Goal: Task Accomplishment & Management: Manage account settings

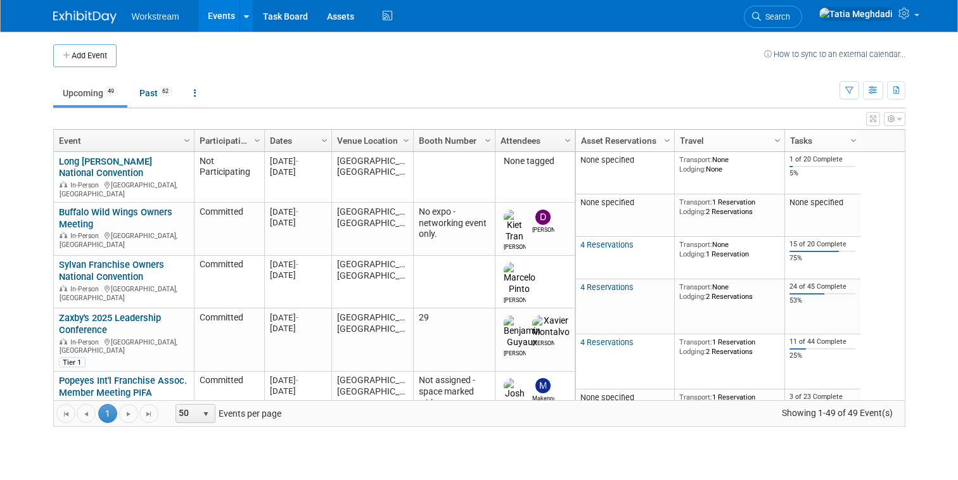
click at [211, 16] on link "Events" at bounding box center [221, 16] width 46 height 32
click at [150, 84] on link "Past 62" at bounding box center [156, 93] width 52 height 24
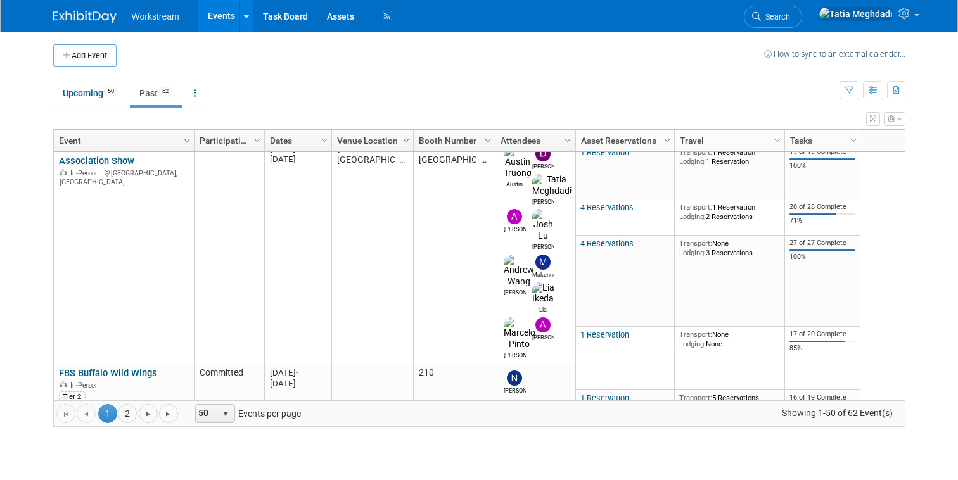
scroll to position [1953, 0]
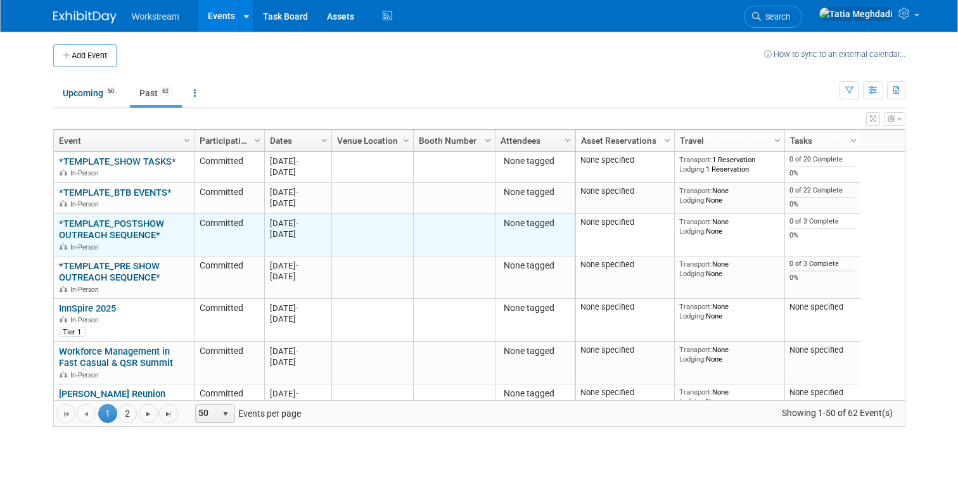
click at [99, 235] on link "*TEMPLATE_POSTSHOW OUTREACH SEQUENCE*" at bounding box center [111, 229] width 105 height 23
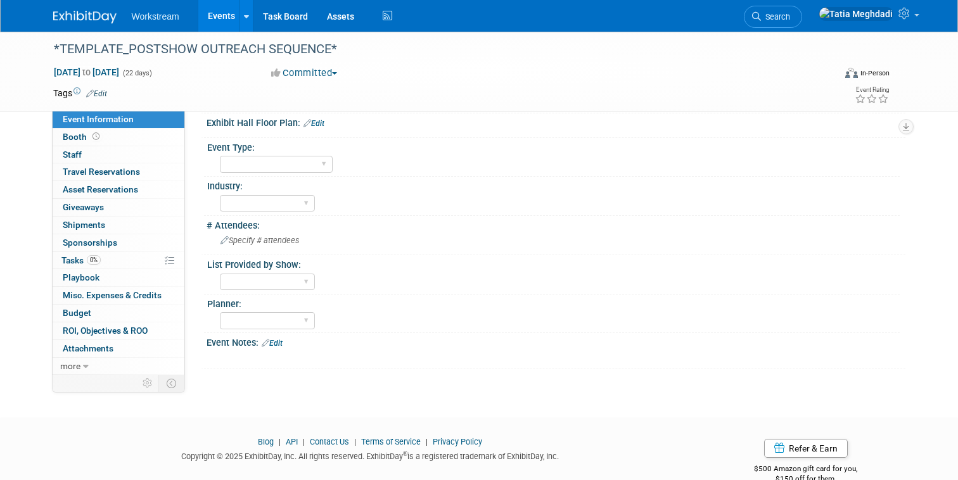
scroll to position [252, 0]
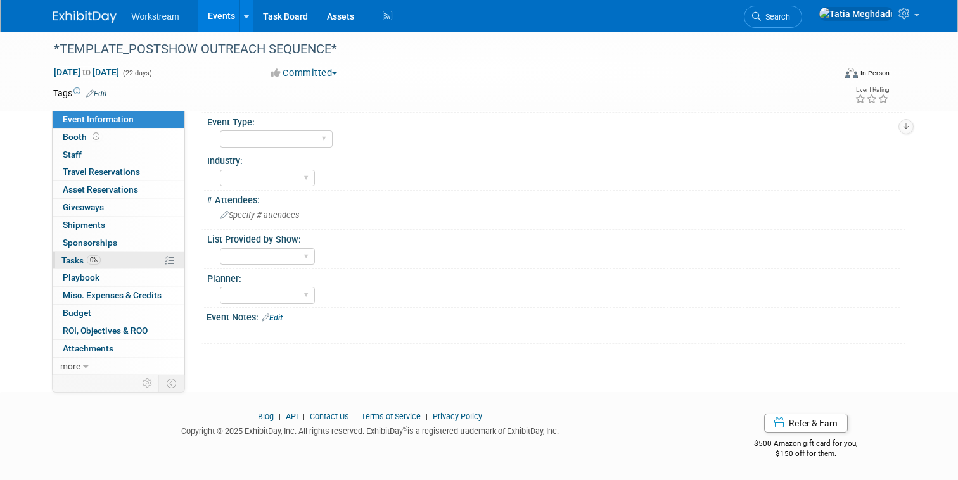
click at [70, 256] on span "Tasks 0%" at bounding box center [80, 260] width 39 height 10
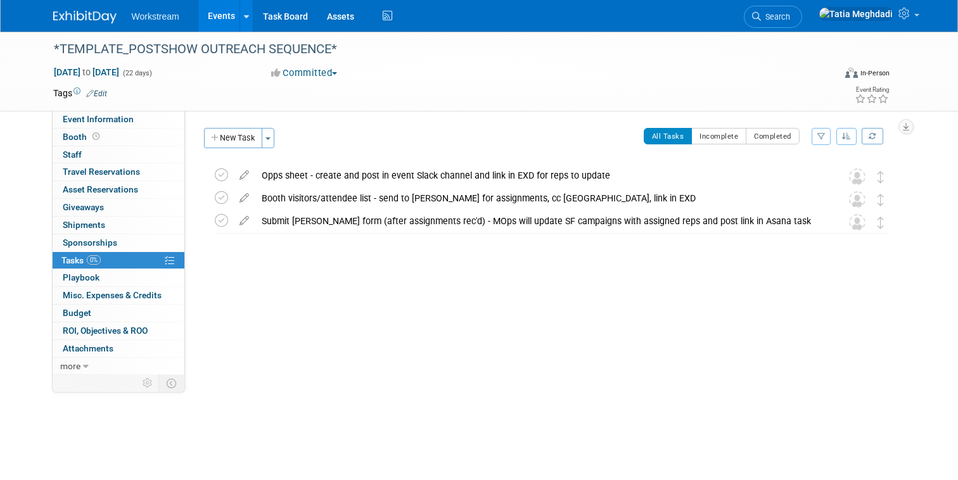
click at [205, 16] on link "Events" at bounding box center [221, 16] width 46 height 32
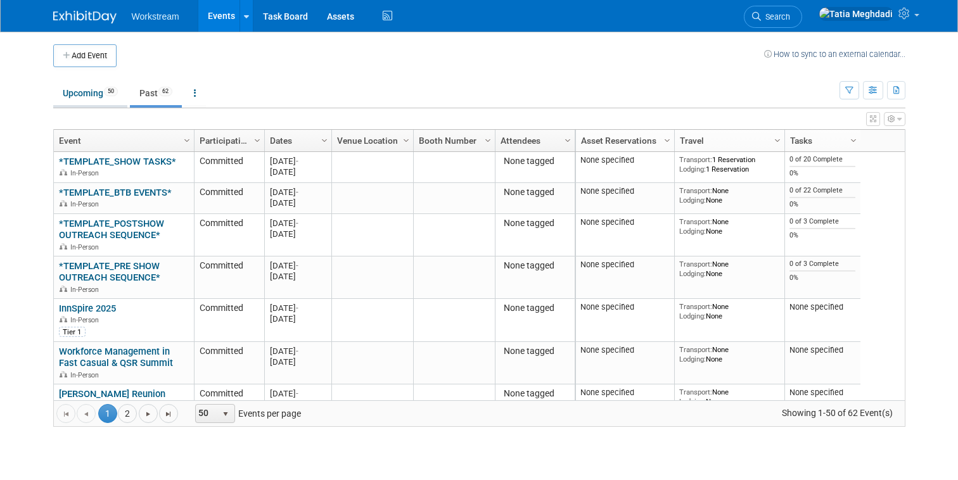
click at [94, 96] on link "Upcoming 50" at bounding box center [90, 93] width 74 height 24
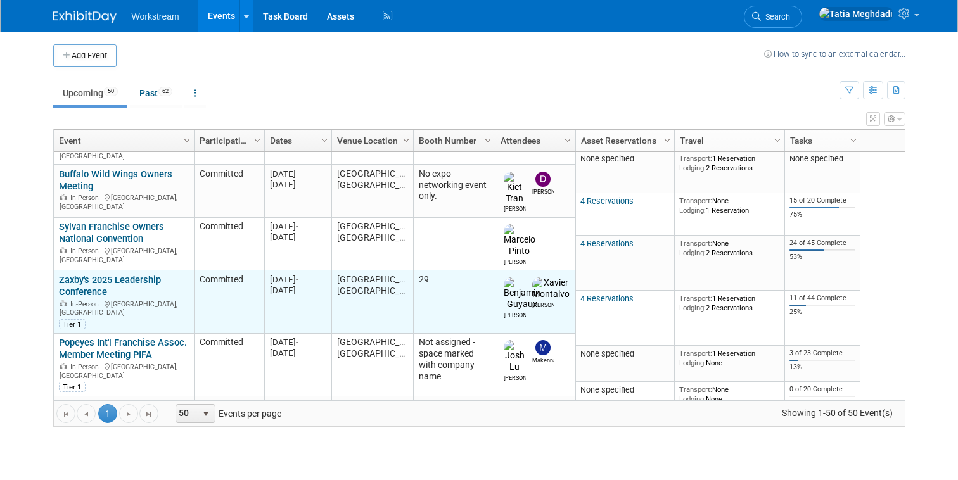
scroll to position [44, 0]
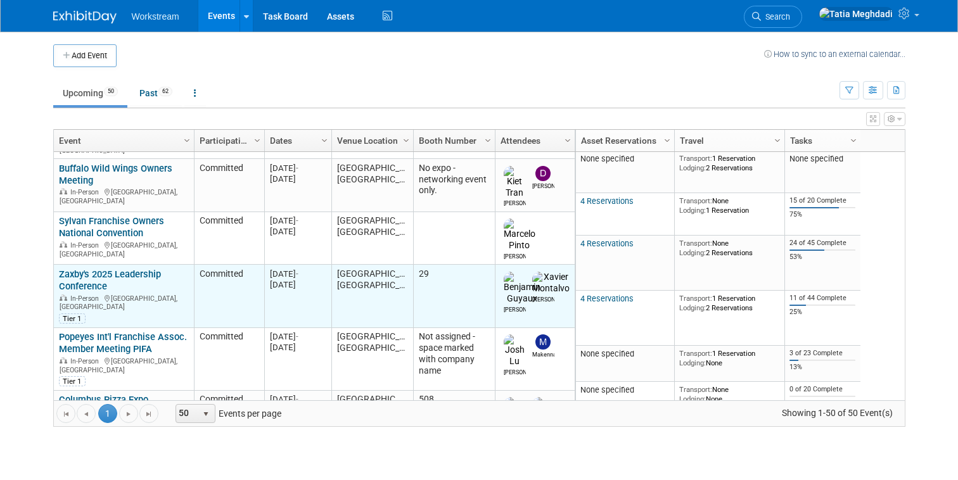
click at [80, 269] on link "Zaxby's 2025 Leadership Conference" at bounding box center [110, 280] width 102 height 23
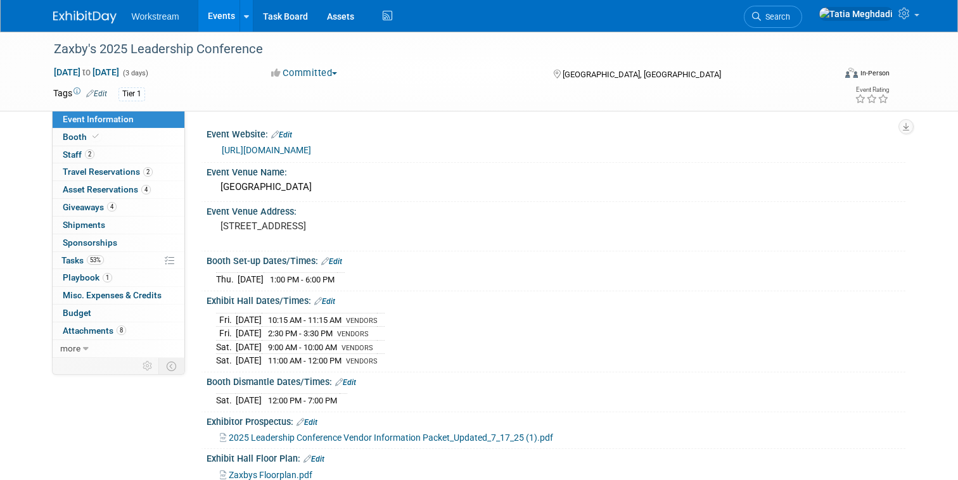
select select "Franchise"
select select "Restaurant"
select select "No"
click at [337, 179] on div "[GEOGRAPHIC_DATA]" at bounding box center [556, 187] width 680 height 20
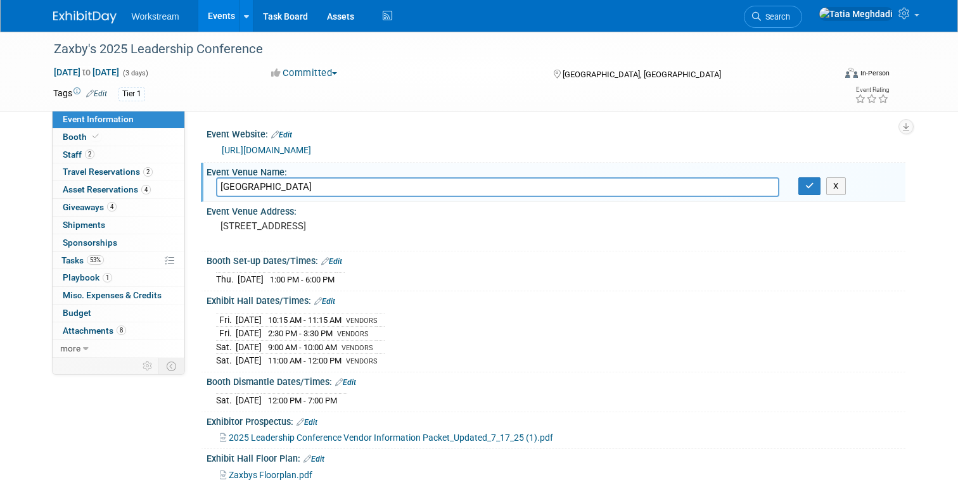
click at [334, 191] on input "Marriott Phoenix Desert Ridge Resort & Spa" at bounding box center [497, 187] width 563 height 20
click at [806, 187] on icon "button" at bounding box center [809, 186] width 9 height 8
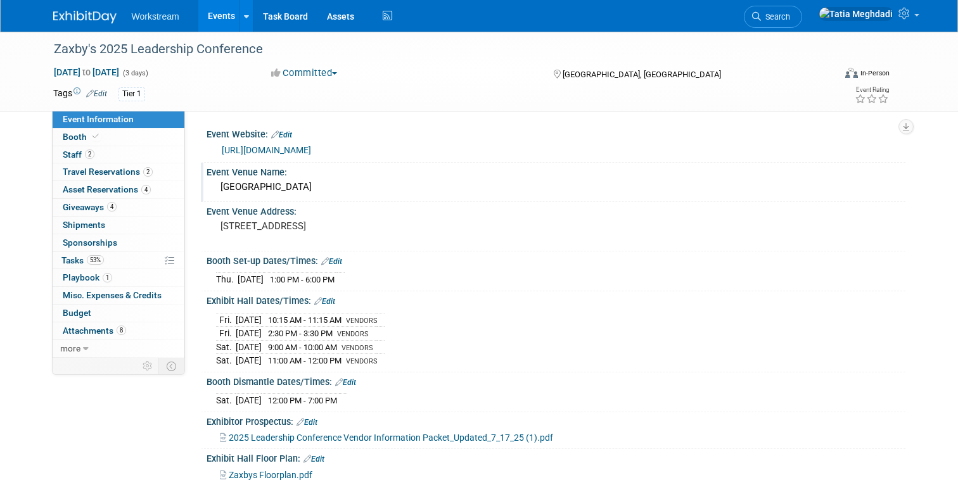
click at [225, 19] on link "Events" at bounding box center [221, 16] width 46 height 32
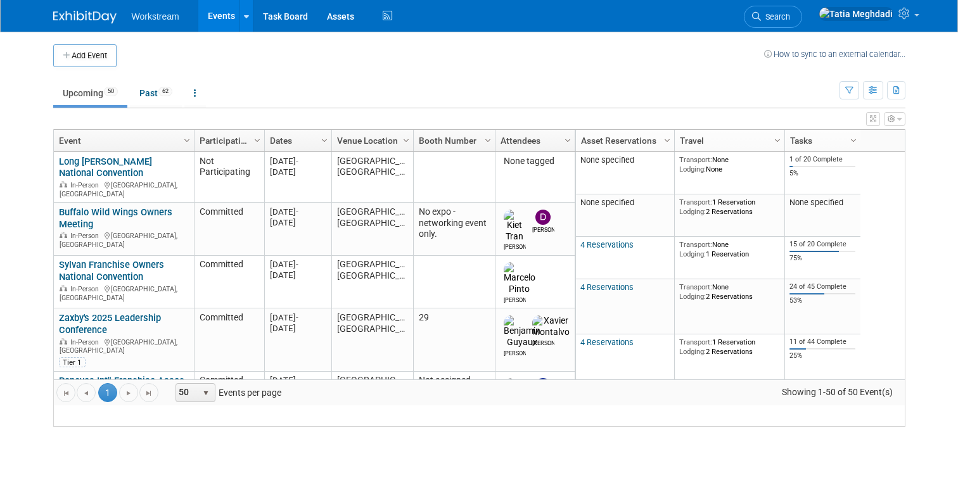
click at [217, 12] on link "Events" at bounding box center [221, 16] width 46 height 32
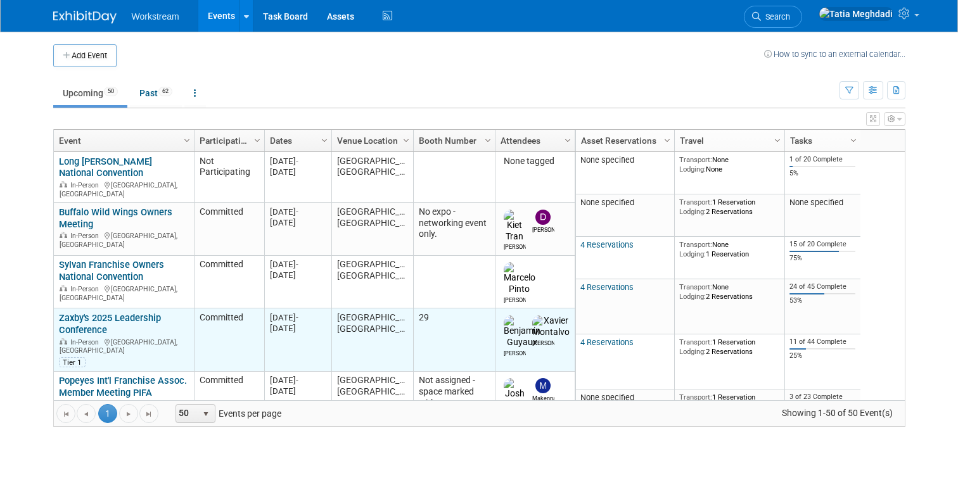
click at [86, 312] on link "Zaxby's 2025 Leadership Conference" at bounding box center [110, 323] width 102 height 23
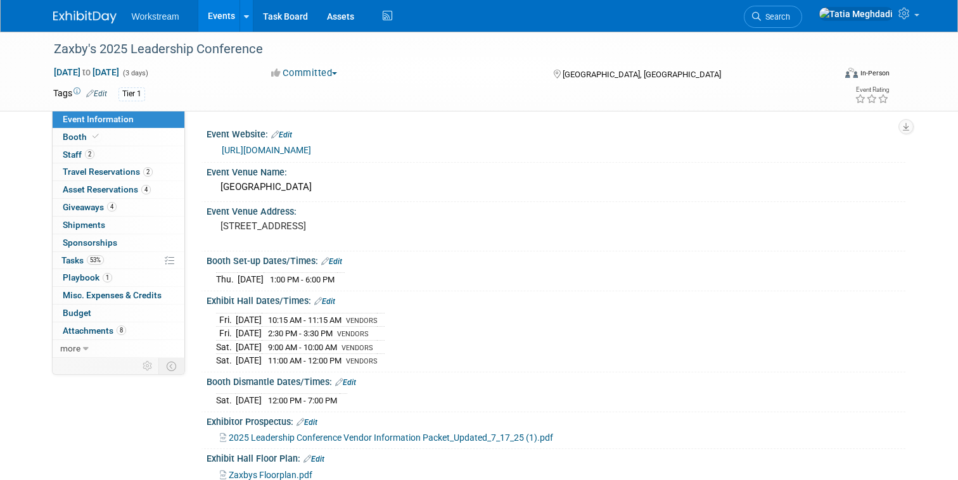
select select "Franchise"
select select "Restaurant"
select select "No"
click at [274, 193] on div "Marriott Phoenix Desert Ridge Resort & Spa" at bounding box center [556, 187] width 680 height 20
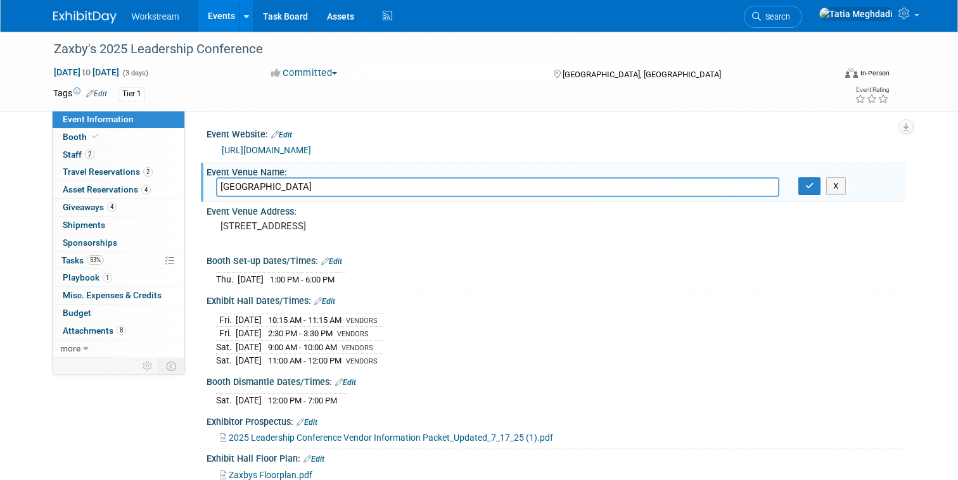
click at [274, 193] on input "Marriott Phoenix Desert Ridge Resort & Spa" at bounding box center [497, 187] width 563 height 20
click at [575, 302] on div "Exhibit Hall Dates/Times: Edit" at bounding box center [555, 299] width 699 height 16
click at [803, 190] on button "button" at bounding box center [809, 186] width 23 height 18
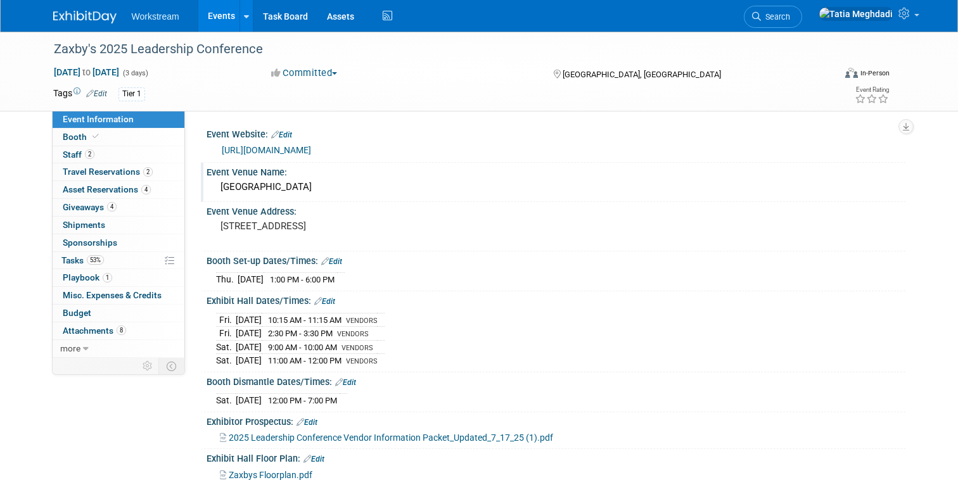
click at [229, 15] on link "Events" at bounding box center [221, 16] width 46 height 32
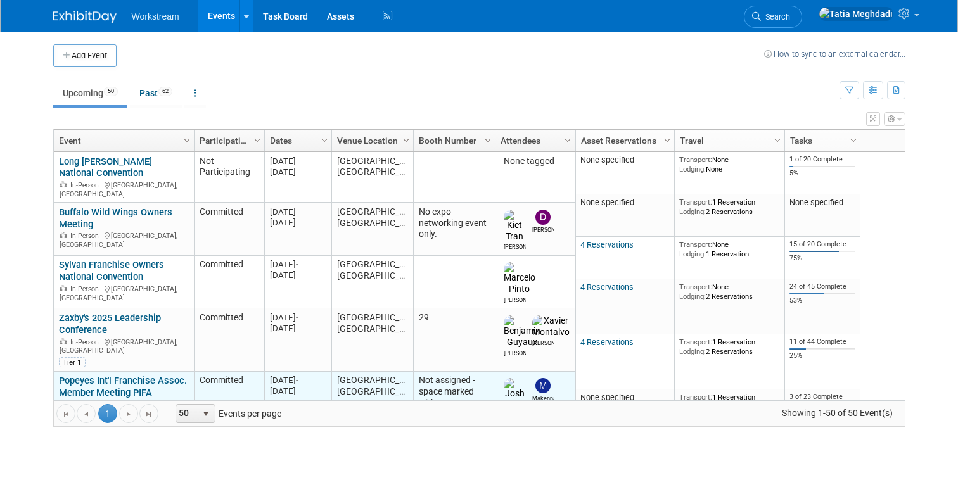
click at [79, 375] on link "Popeyes Int'l Franchise Assoc. Member Meeting PIFA" at bounding box center [123, 386] width 128 height 23
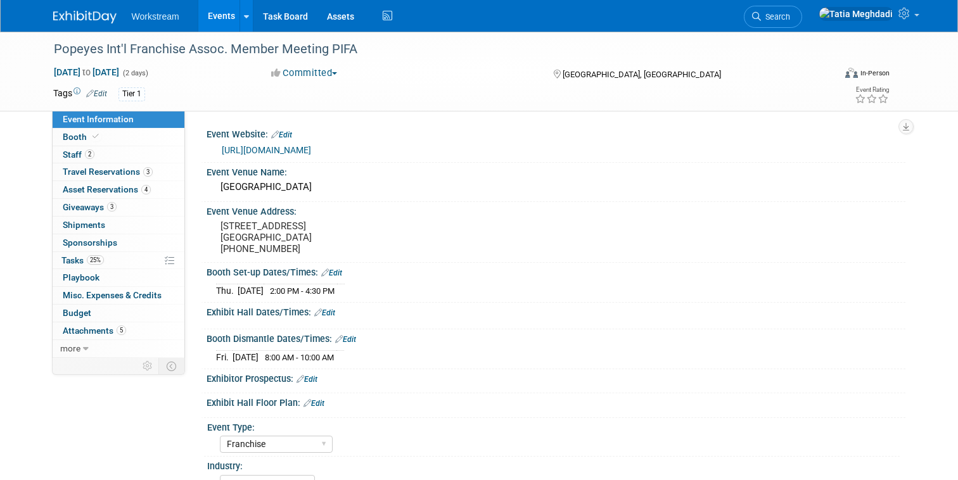
select select "Franchise"
select select "Restaurant"
select select "No"
select select "[PERSON_NAME]"
click at [94, 205] on span "Giveaways 3" at bounding box center [90, 207] width 54 height 10
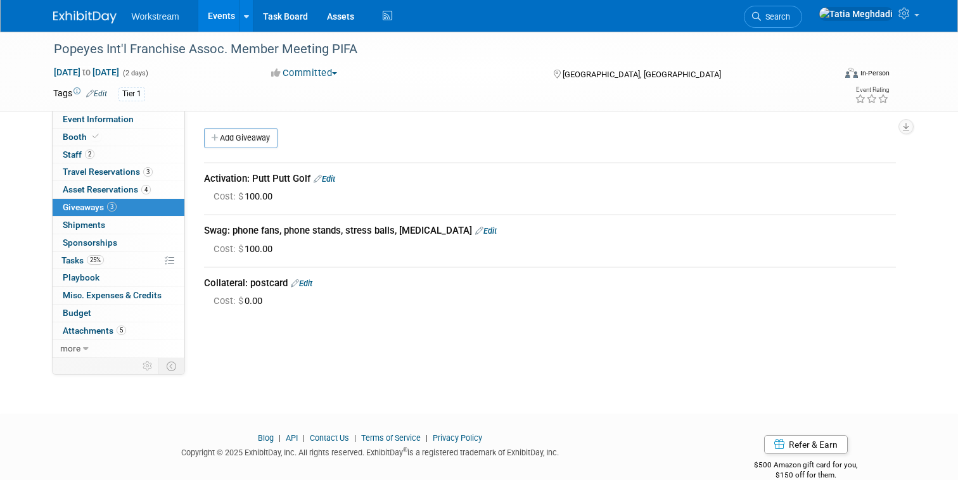
click at [220, 13] on link "Events" at bounding box center [221, 16] width 46 height 32
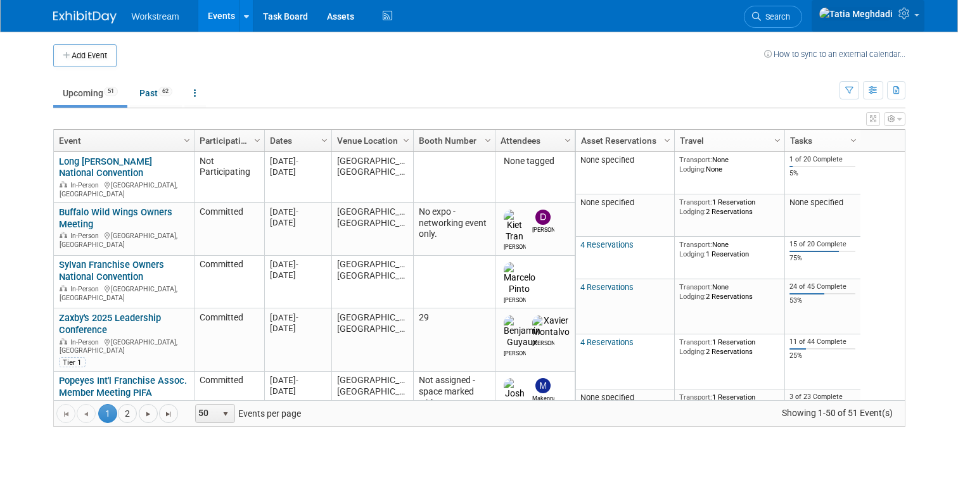
click at [907, 19] on icon at bounding box center [905, 13] width 15 height 11
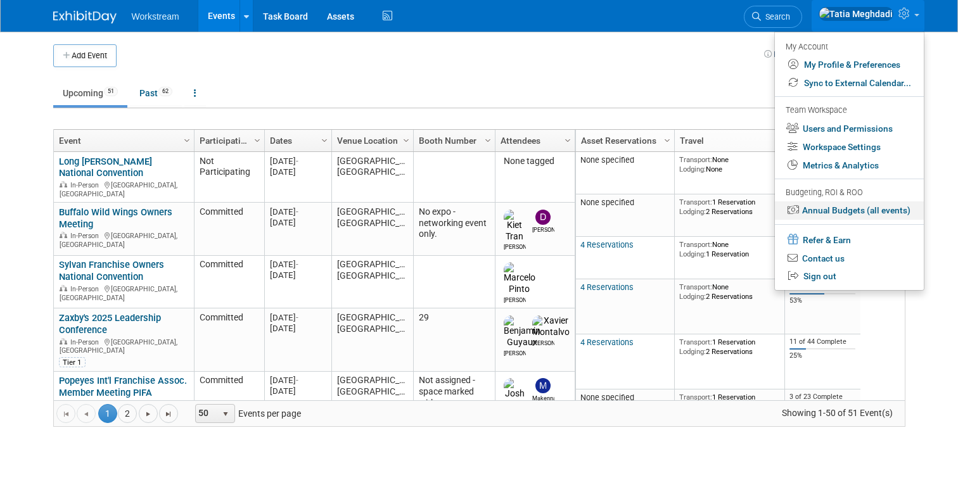
click at [834, 210] on link "Annual Budgets (all events)" at bounding box center [849, 210] width 149 height 18
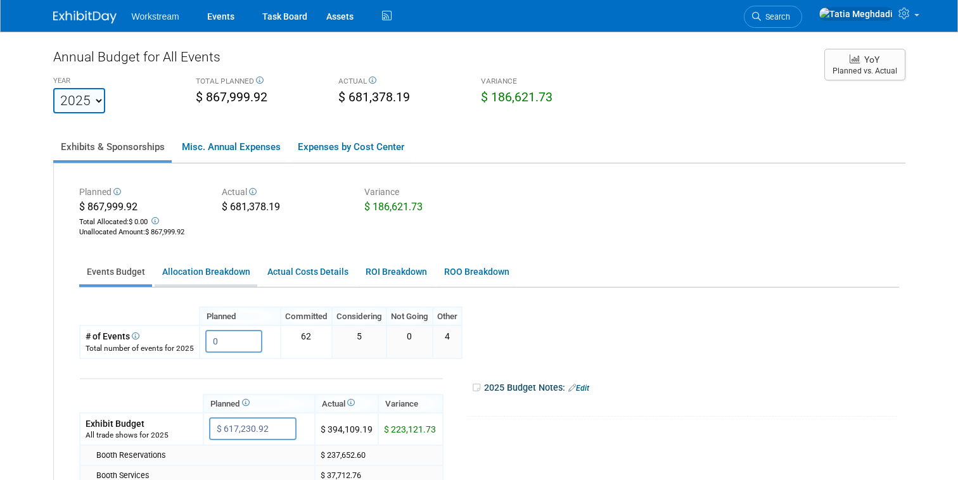
click at [218, 274] on link "Allocation Breakdown" at bounding box center [206, 272] width 103 height 25
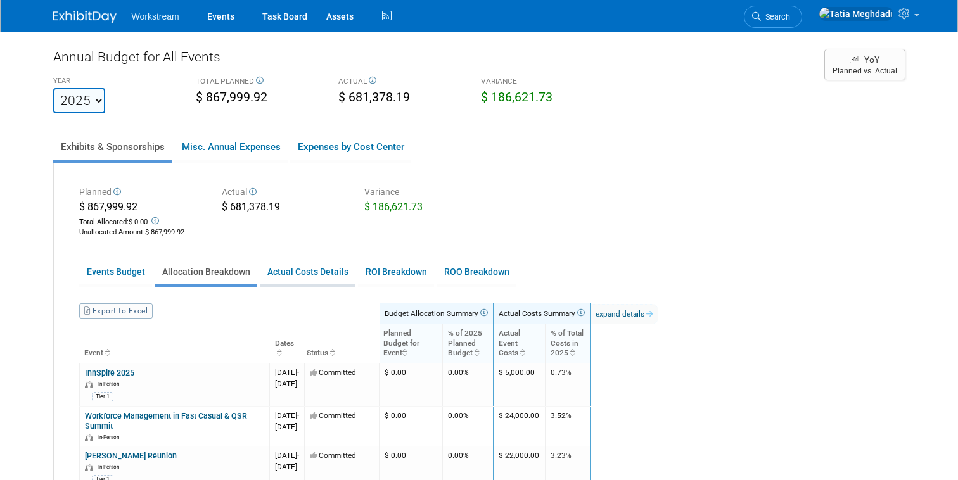
click at [271, 274] on link "Actual Costs Details" at bounding box center [308, 272] width 96 height 25
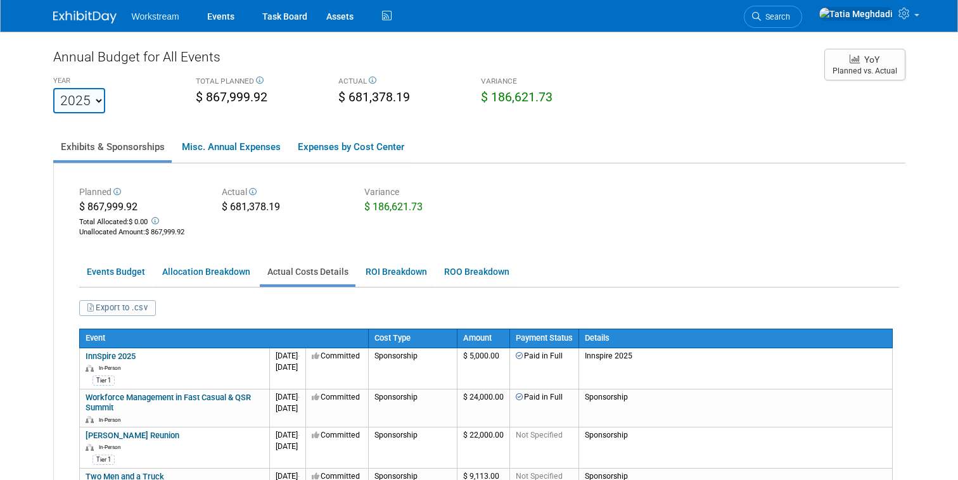
click at [297, 274] on link "Actual Costs Details" at bounding box center [308, 272] width 96 height 25
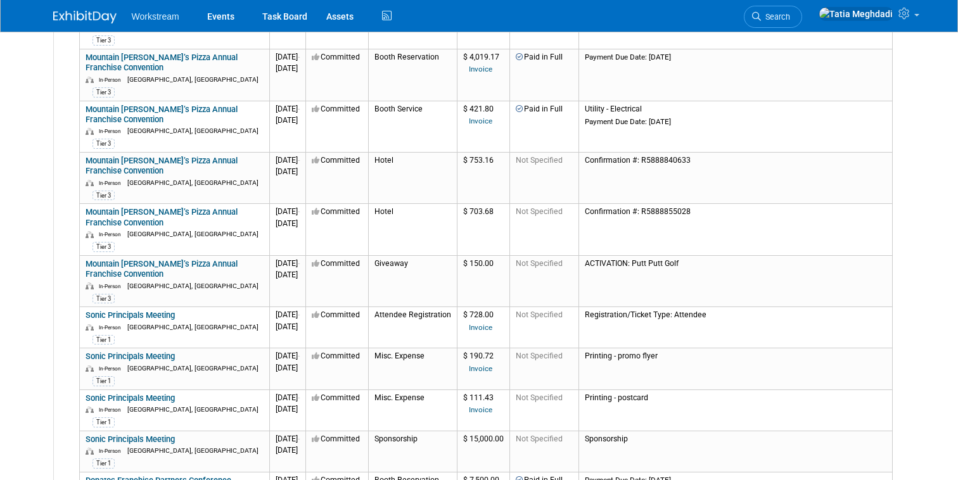
scroll to position [7538, 0]
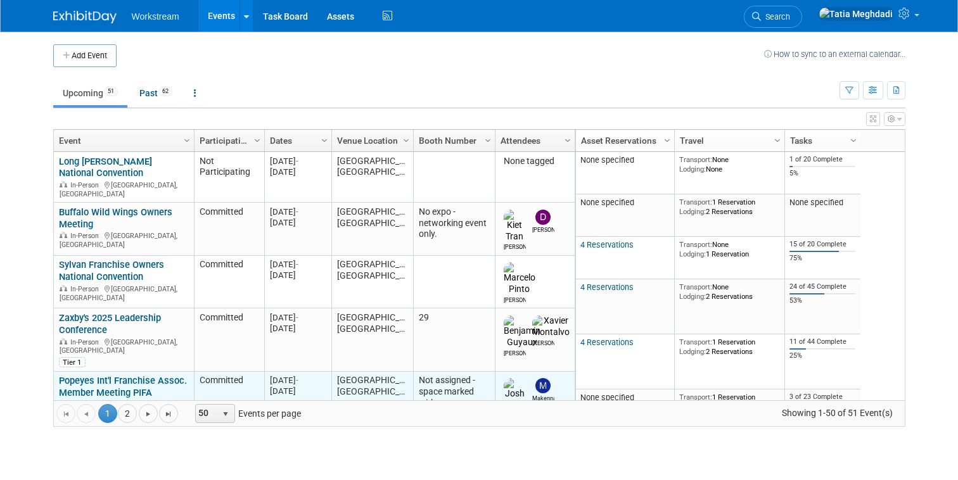
click at [126, 375] on link "Popeyes Int'l Franchise Assoc. Member Meeting PIFA" at bounding box center [123, 386] width 128 height 23
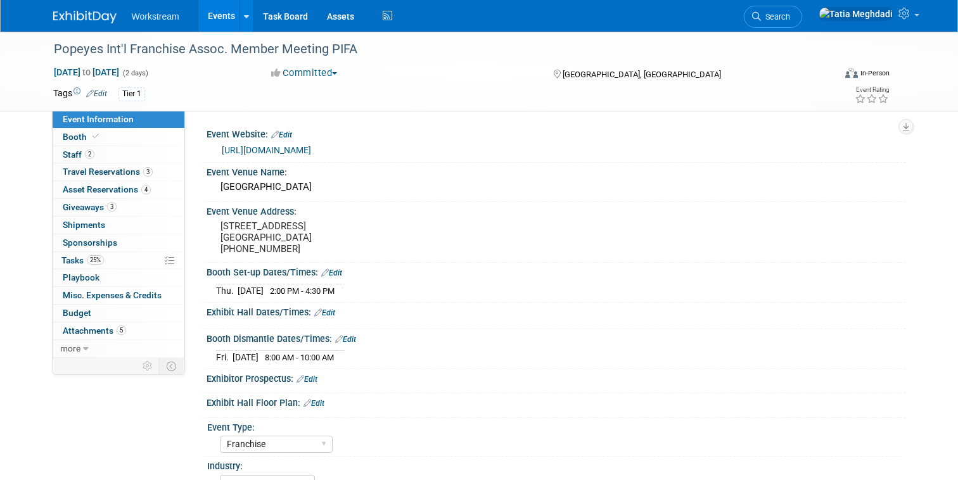
select select "Franchise"
select select "Restaurant"
select select "No"
select select "[PERSON_NAME]"
click at [67, 257] on span "Tasks 25%" at bounding box center [82, 260] width 42 height 10
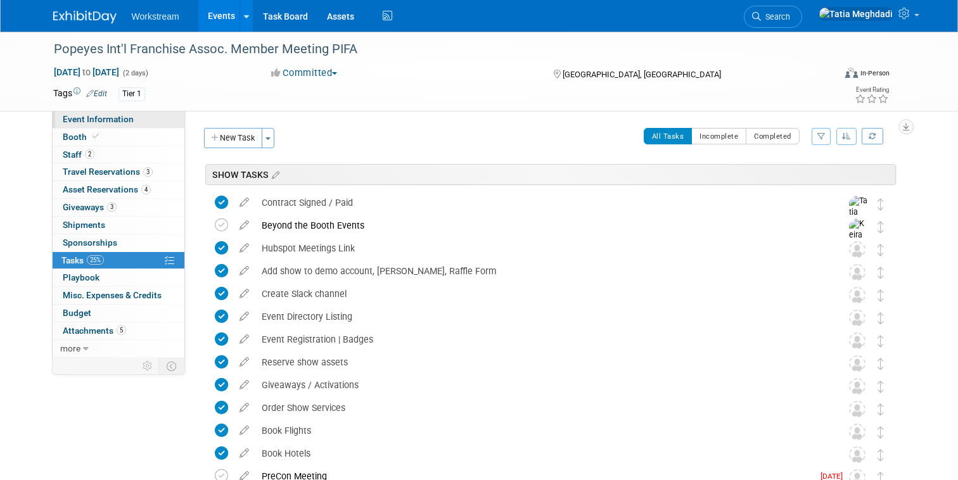
click at [94, 121] on span "Event Information" at bounding box center [98, 119] width 71 height 10
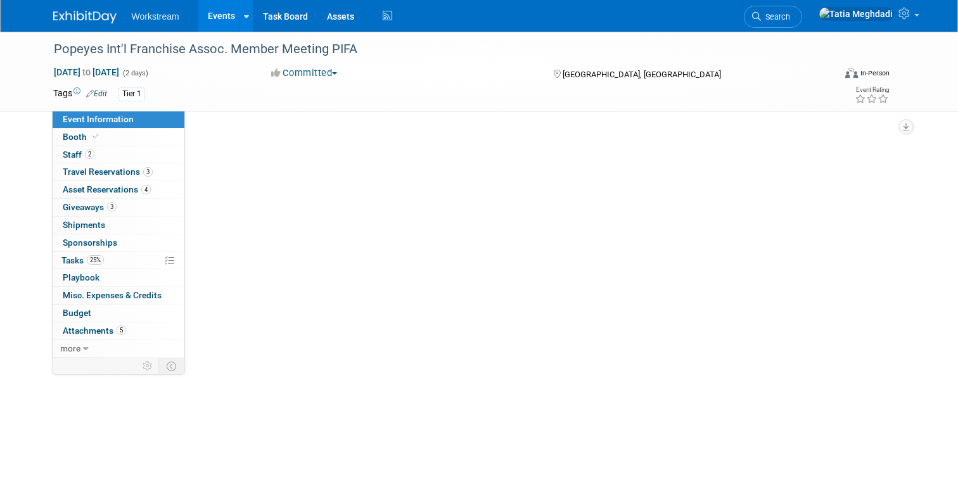
select select "Franchise"
select select "Restaurant"
select select "No"
select select "Tatia Meghdadi"
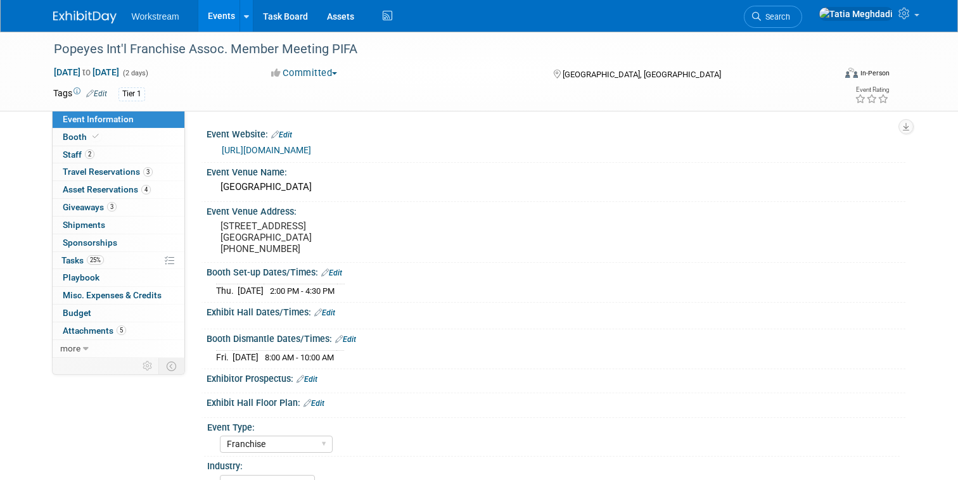
click at [69, 120] on span "Event Information" at bounding box center [98, 119] width 71 height 10
select select "Franchise"
select select "Restaurant"
select select "No"
select select "[PERSON_NAME]"
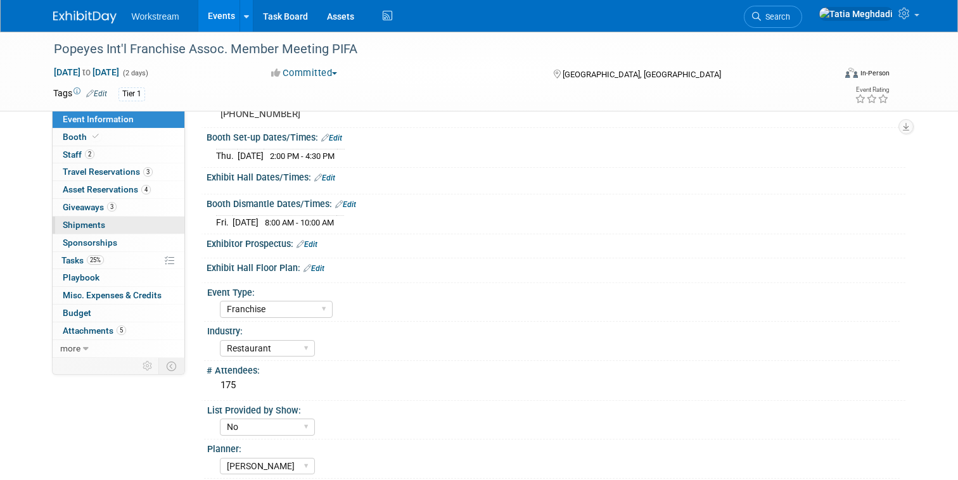
scroll to position [244, 0]
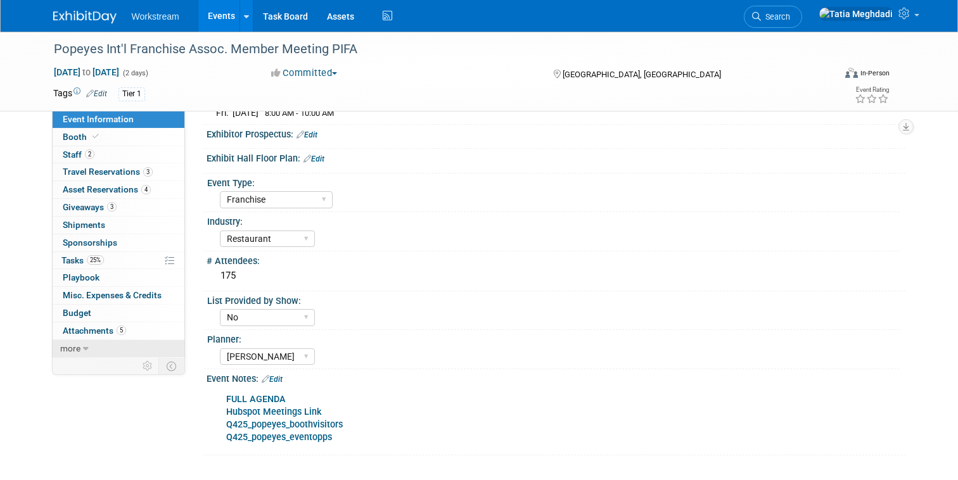
click at [68, 350] on span "more" at bounding box center [70, 348] width 20 height 10
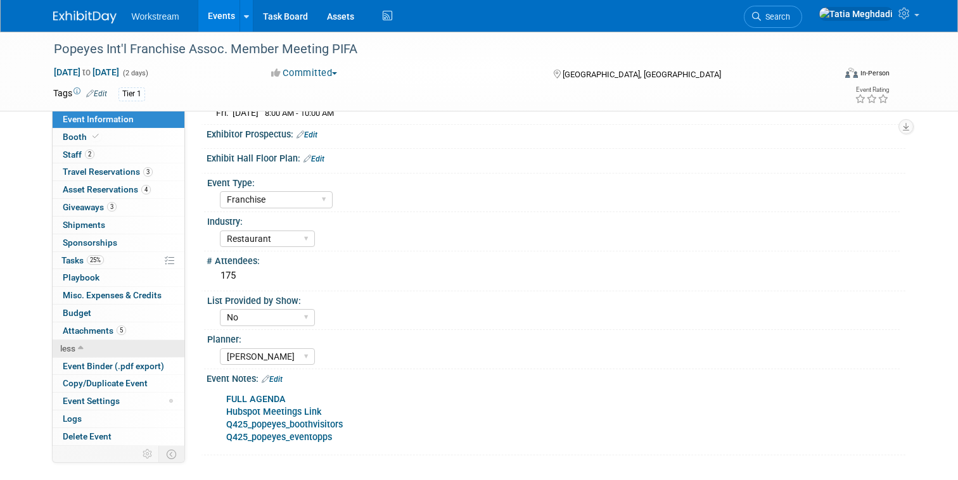
click at [70, 352] on span "less" at bounding box center [67, 348] width 15 height 10
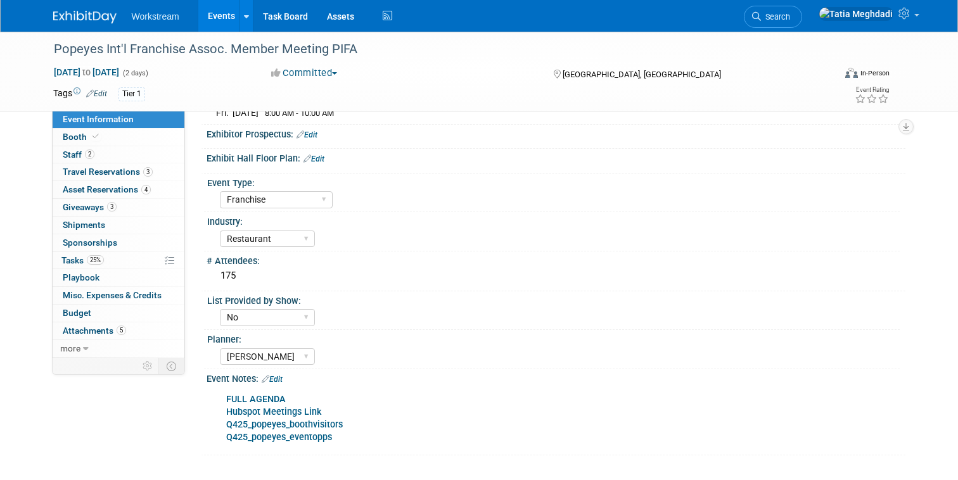
click at [94, 118] on span "Event Information" at bounding box center [98, 119] width 71 height 10
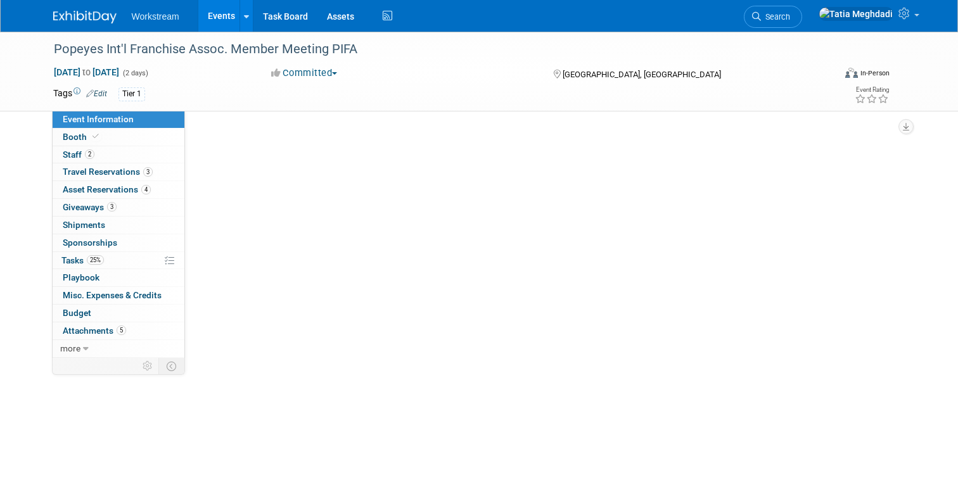
scroll to position [0, 0]
select select "Franchise"
select select "Restaurant"
select select "No"
select select "Tatia Meghdadi"
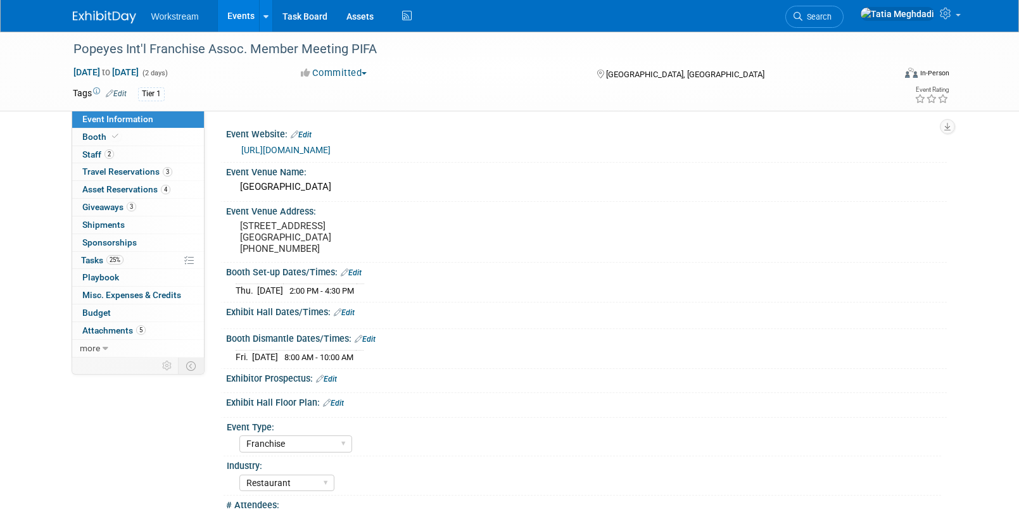
click at [253, 17] on link "Events" at bounding box center [241, 16] width 46 height 32
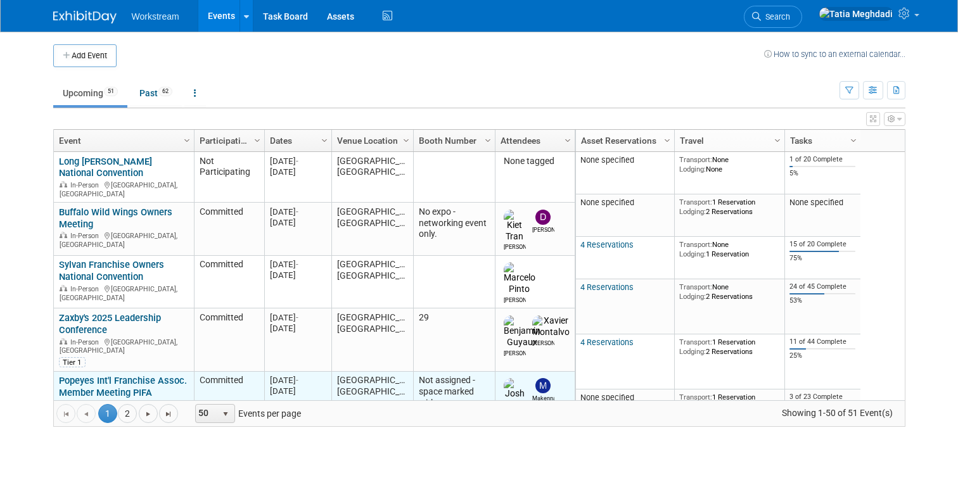
click at [93, 375] on link "Popeyes Int'l Franchise Assoc. Member Meeting PIFA" at bounding box center [123, 386] width 128 height 23
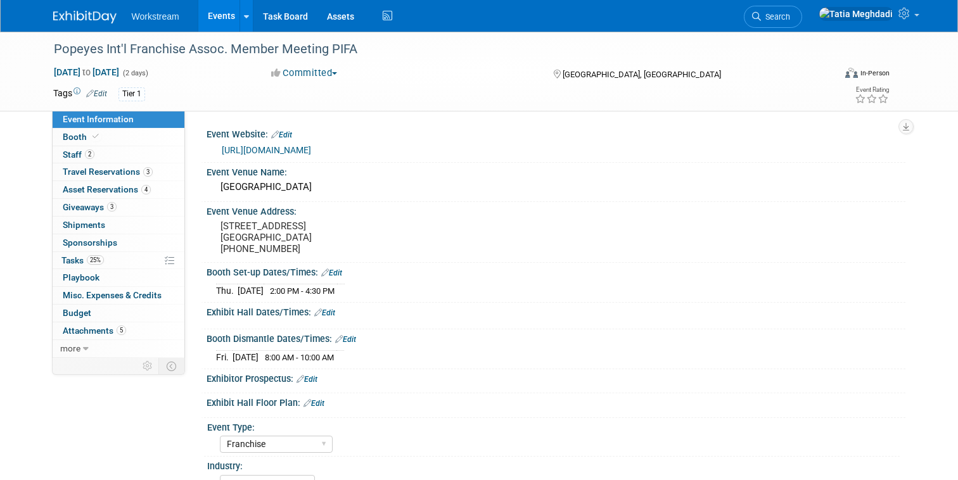
select select "Franchise"
select select "Restaurant"
select select "No"
select select "[PERSON_NAME]"
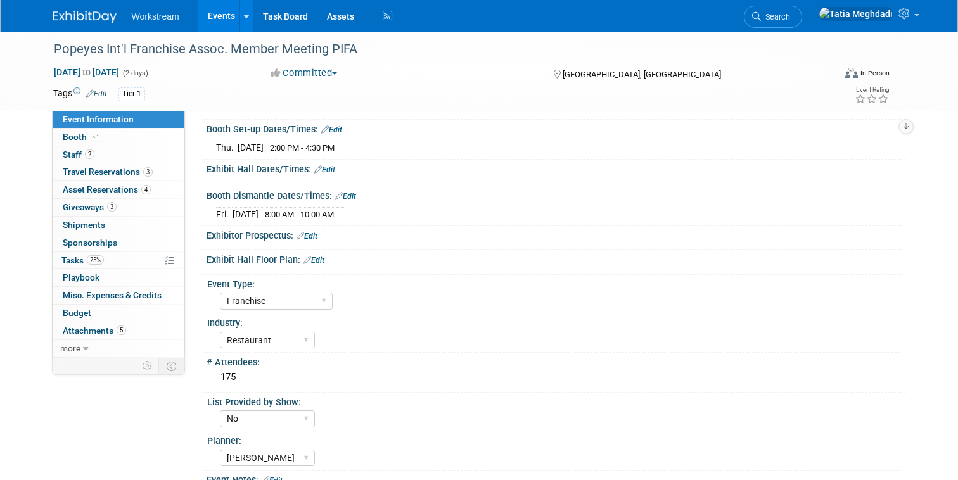
scroll to position [268, 0]
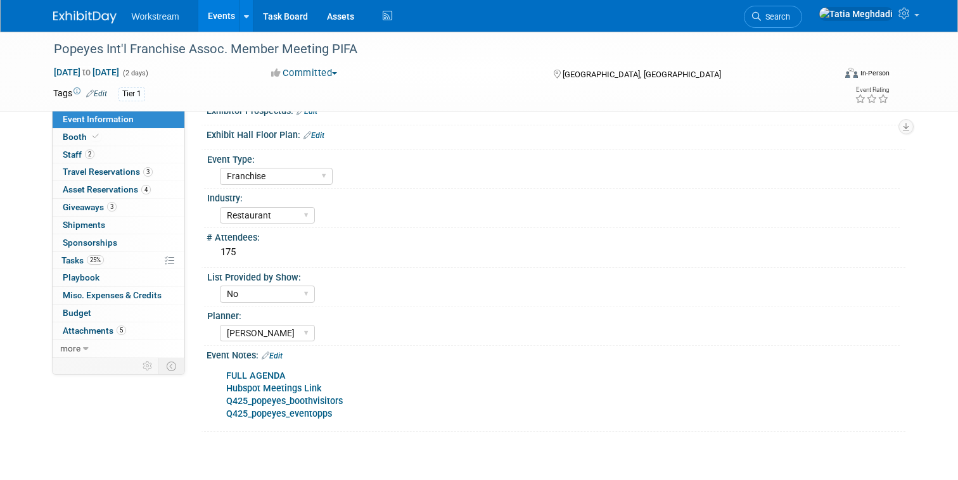
click at [242, 376] on link "FULL AGENDA" at bounding box center [256, 376] width 60 height 11
click at [103, 169] on span "Travel Reservations 3" at bounding box center [108, 172] width 90 height 10
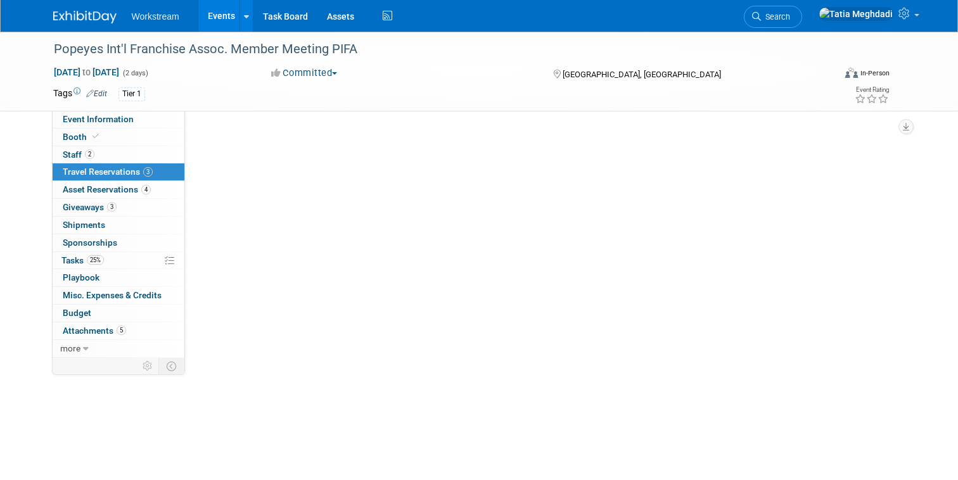
scroll to position [0, 0]
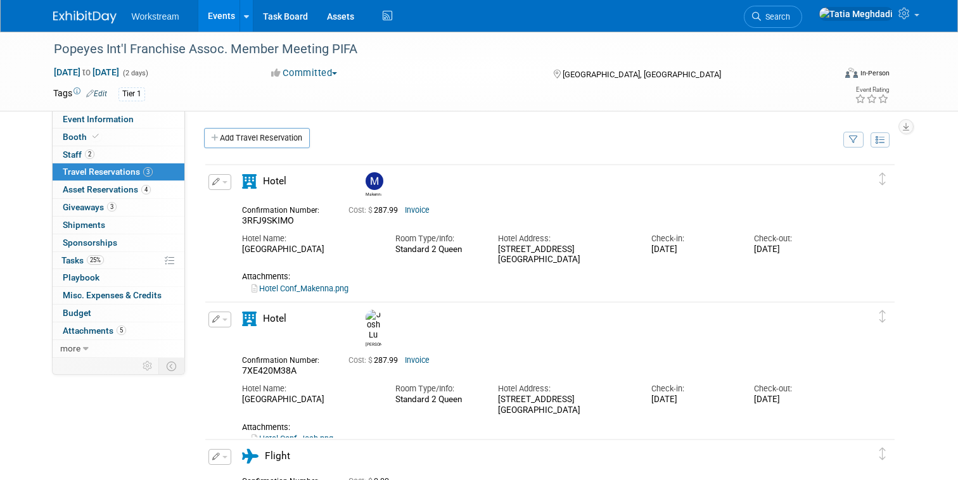
drag, startPoint x: 583, startPoint y: 264, endPoint x: 488, endPoint y: 253, distance: 95.6
click at [488, 253] on div "Hotel Address: 3600 S Las Vegas Blvd. Las Vegas, NV 89109" at bounding box center [564, 246] width 153 height 39
copy div "3600 S Las Vegas Blvd. Las Vegas, NV 89109"
click at [69, 136] on span "Booth" at bounding box center [82, 137] width 39 height 10
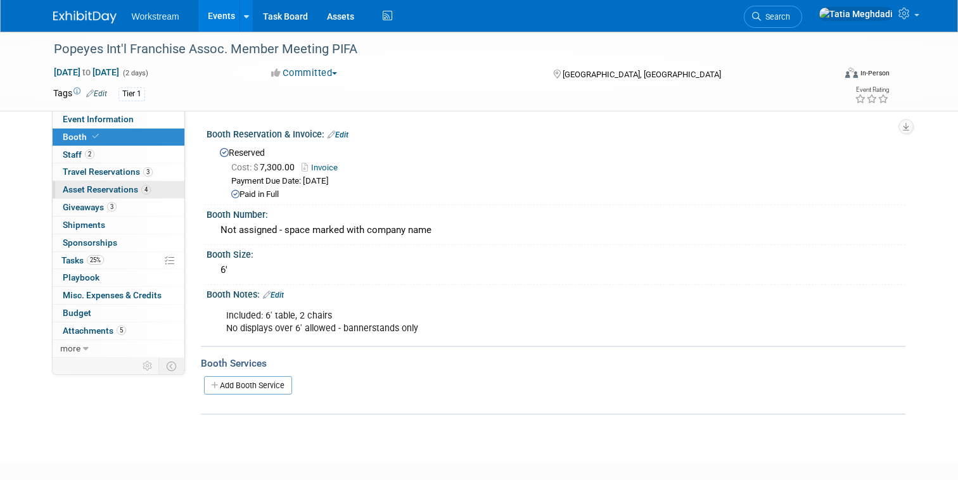
click at [84, 191] on span "Asset Reservations 4" at bounding box center [107, 189] width 88 height 10
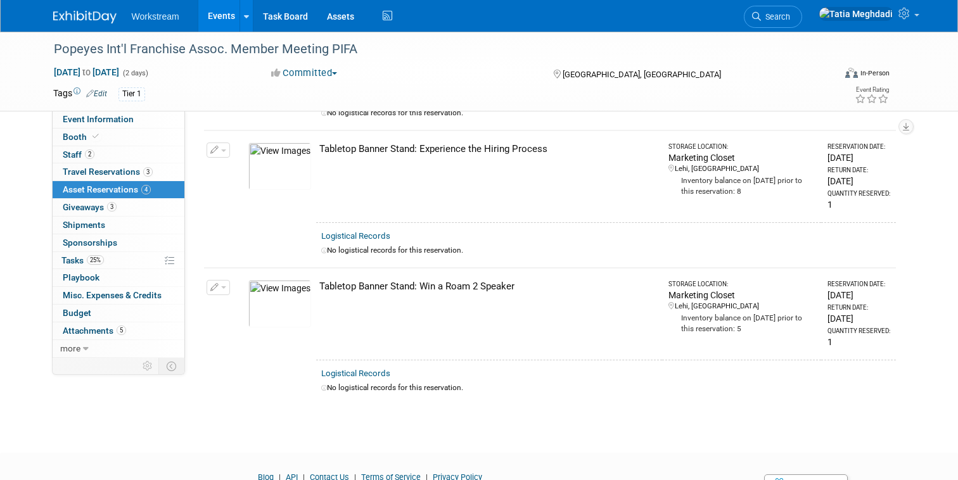
scroll to position [378, 0]
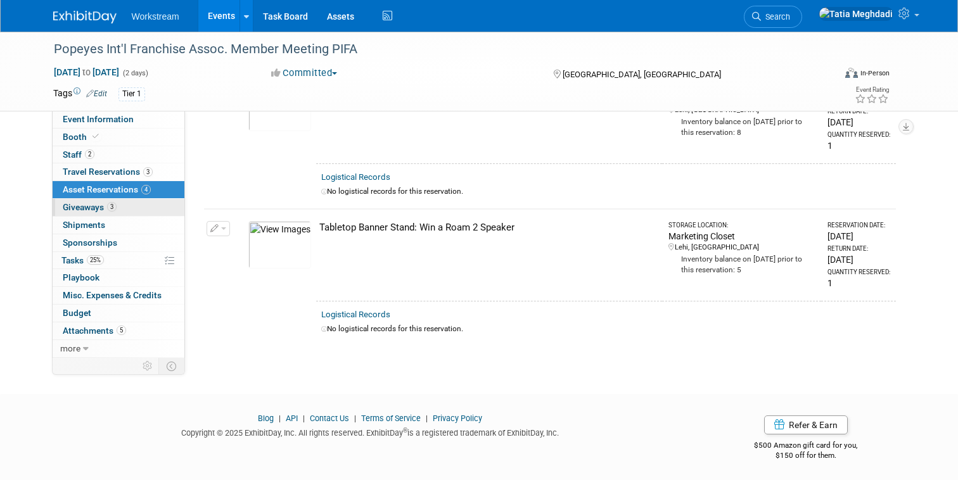
click at [86, 208] on span "Giveaways 3" at bounding box center [90, 207] width 54 height 10
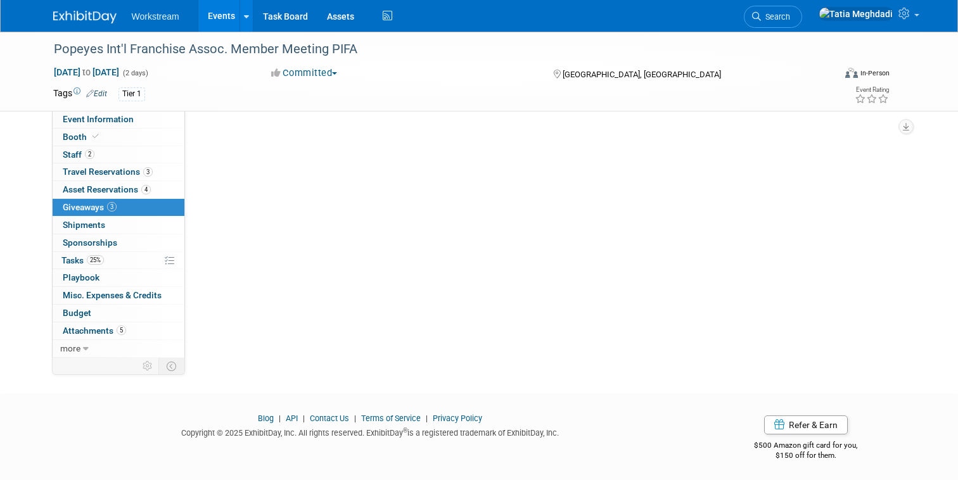
scroll to position [0, 0]
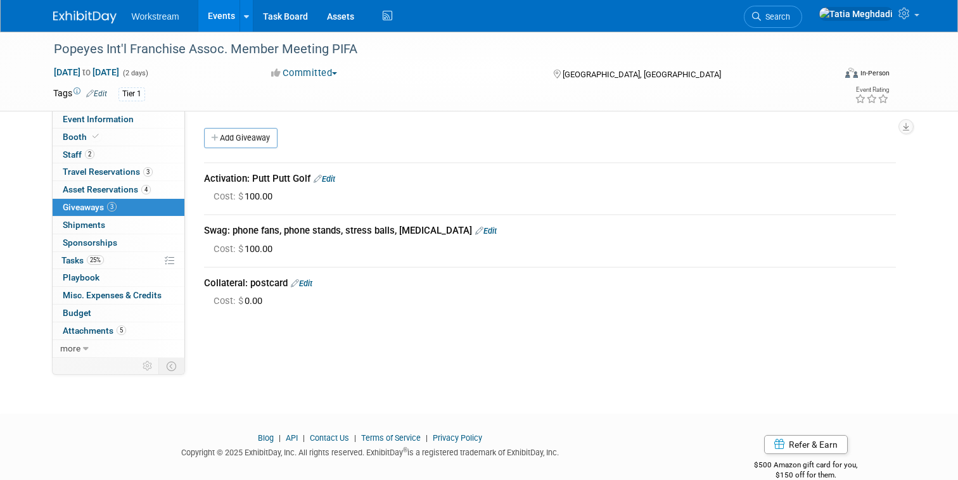
click at [887, 260] on td "Swag: phone fans, phone stands, stress balls, lip balm Edit Cost: $ 100.00" at bounding box center [550, 240] width 692 height 51
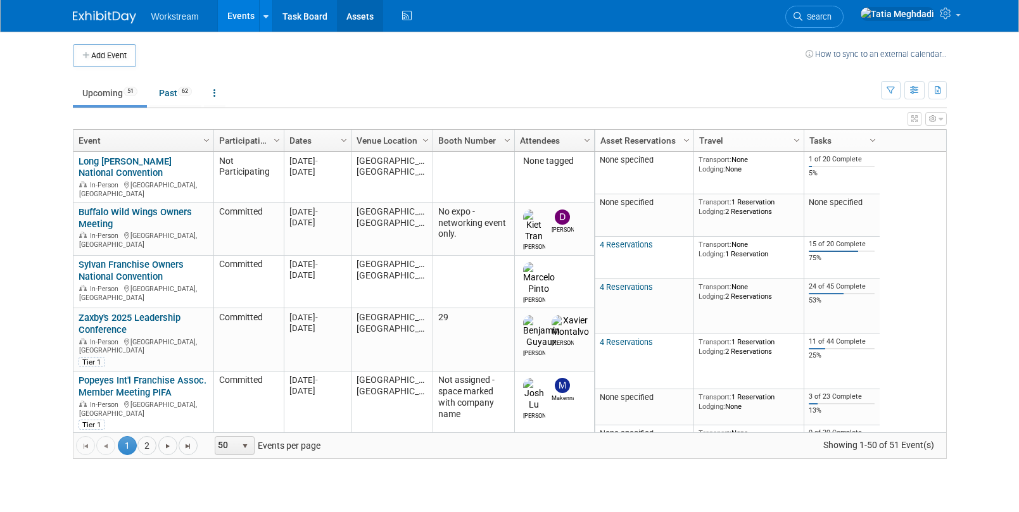
click at [357, 14] on link "Assets" at bounding box center [360, 16] width 46 height 32
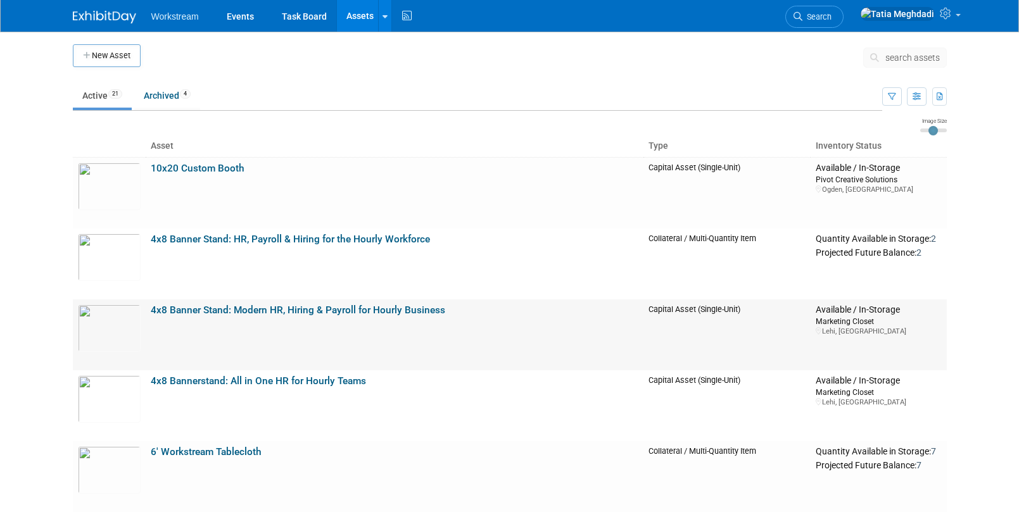
click at [259, 337] on td "4x8 Banner Stand: Modern HR, Hiring & Payroll for Hourly Business" at bounding box center [395, 335] width 499 height 71
click at [255, 308] on link "4x8 Banner Stand: Modern HR, Hiring & Payroll for Hourly Business" at bounding box center [298, 310] width 295 height 11
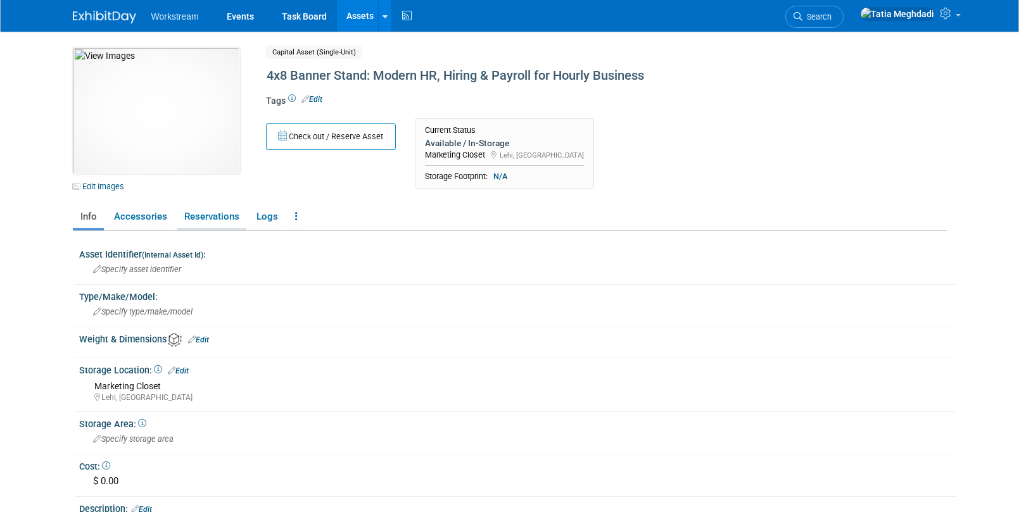
click at [212, 215] on link "Reservations" at bounding box center [212, 217] width 70 height 22
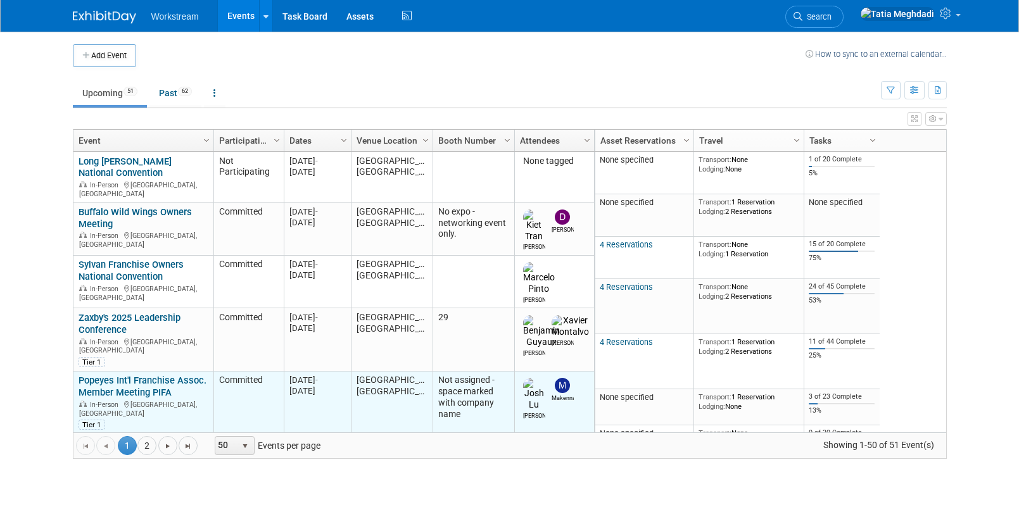
click at [110, 375] on link "Popeyes Int'l Franchise Assoc. Member Meeting PIFA" at bounding box center [143, 386] width 128 height 23
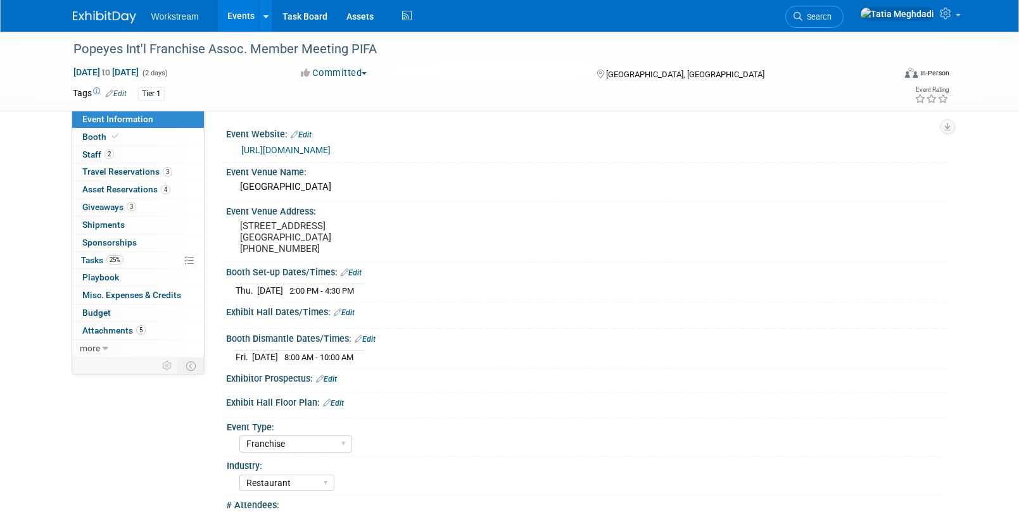
select select "Franchise"
select select "Restaurant"
select select "No"
select select "Tatia Meghdadi"
click at [102, 187] on span "Asset Reservations 4" at bounding box center [126, 189] width 88 height 10
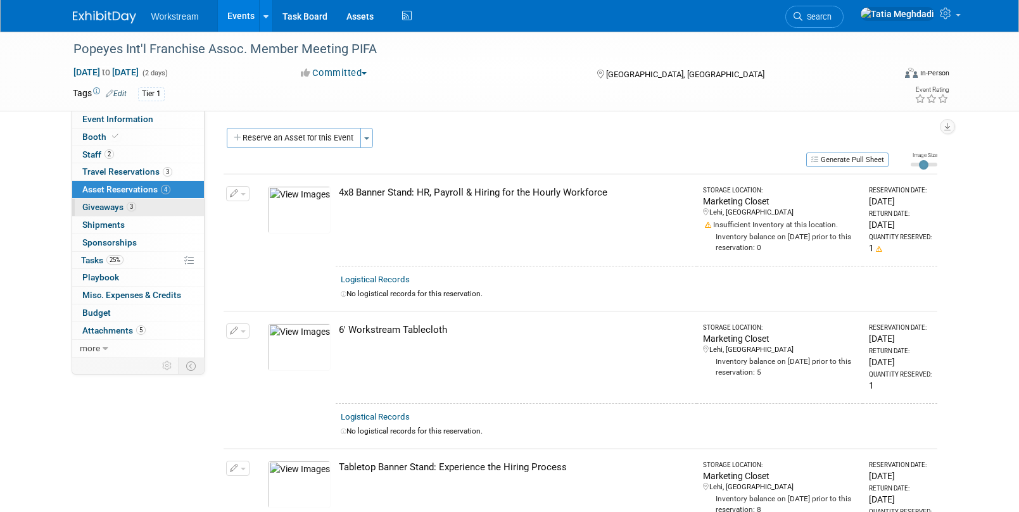
click at [95, 206] on span "Giveaways 3" at bounding box center [109, 207] width 54 height 10
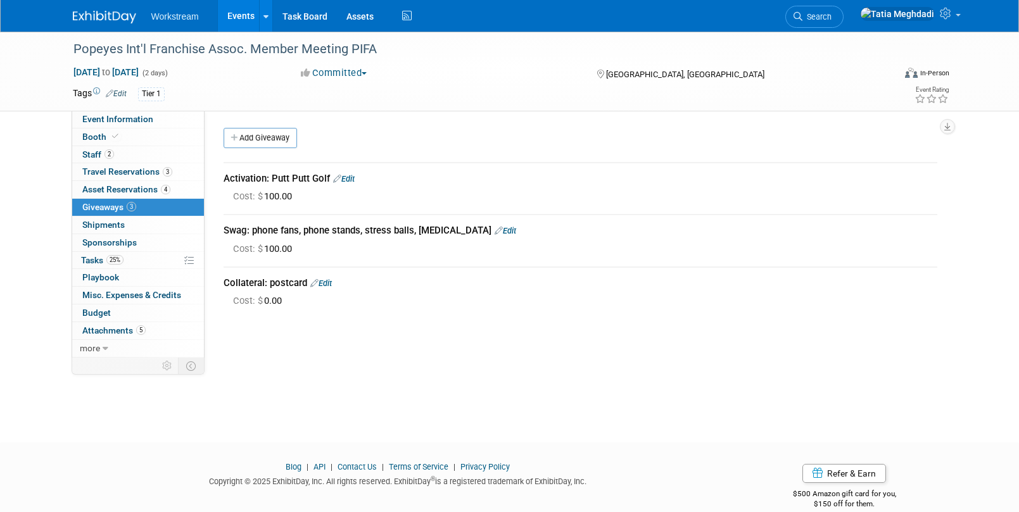
click at [236, 15] on link "Events" at bounding box center [241, 16] width 46 height 32
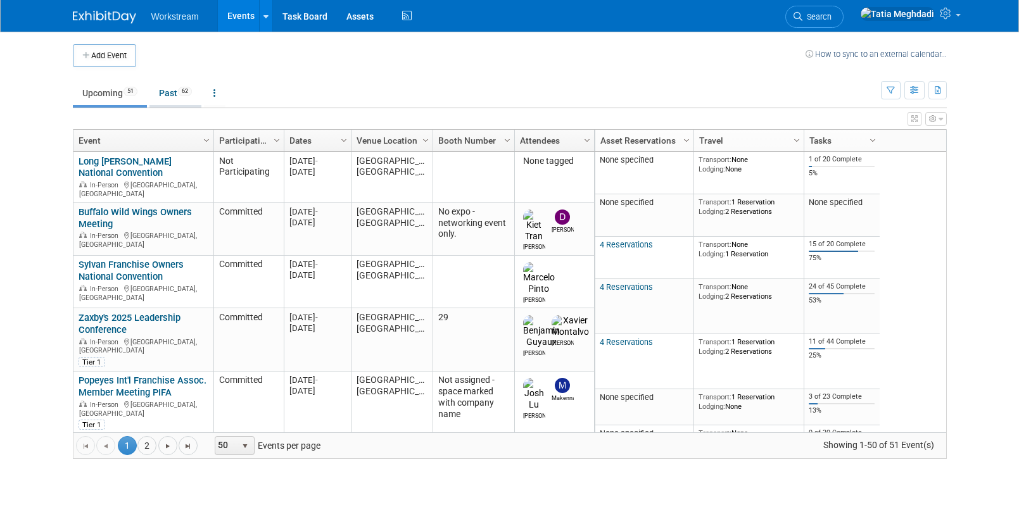
click at [173, 94] on link "Past 62" at bounding box center [175, 93] width 52 height 24
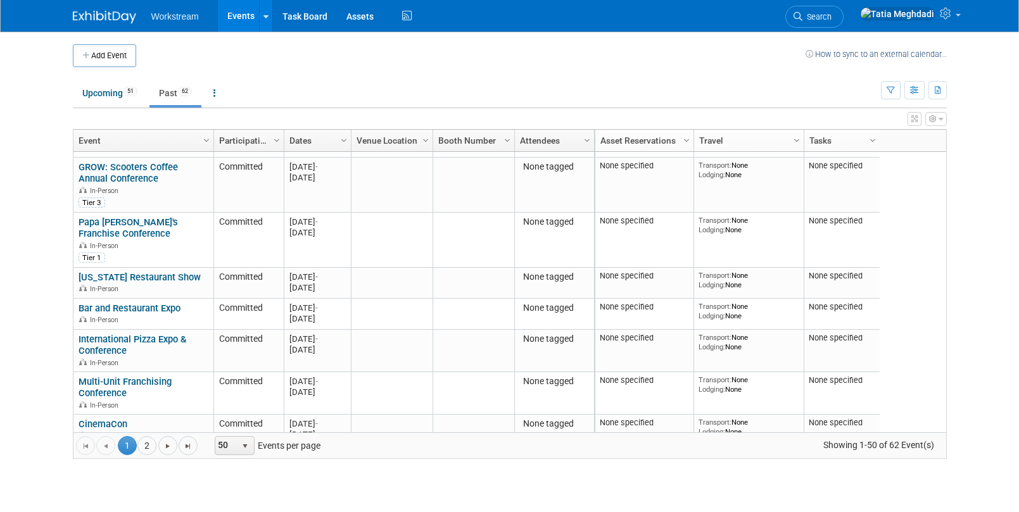
scroll to position [526, 0]
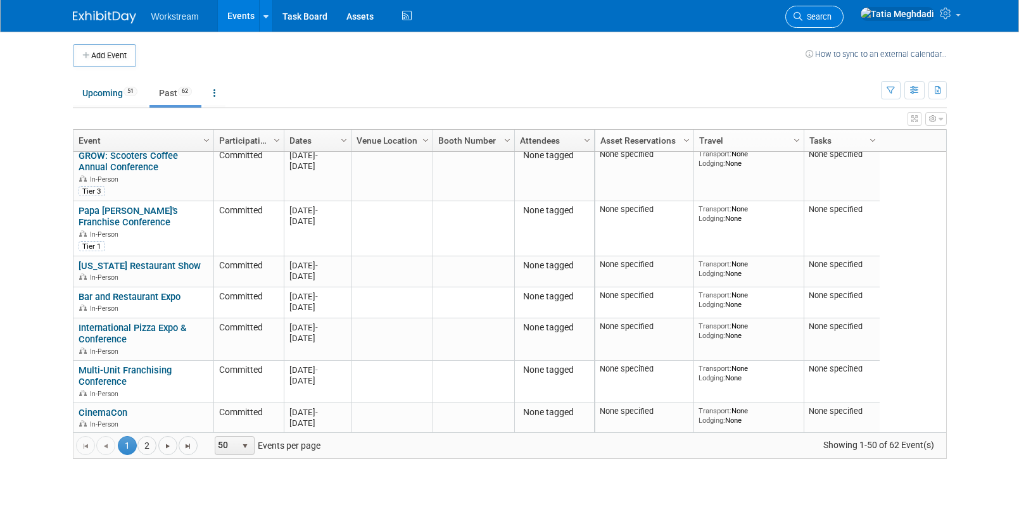
click at [832, 15] on span "Search" at bounding box center [817, 17] width 29 height 10
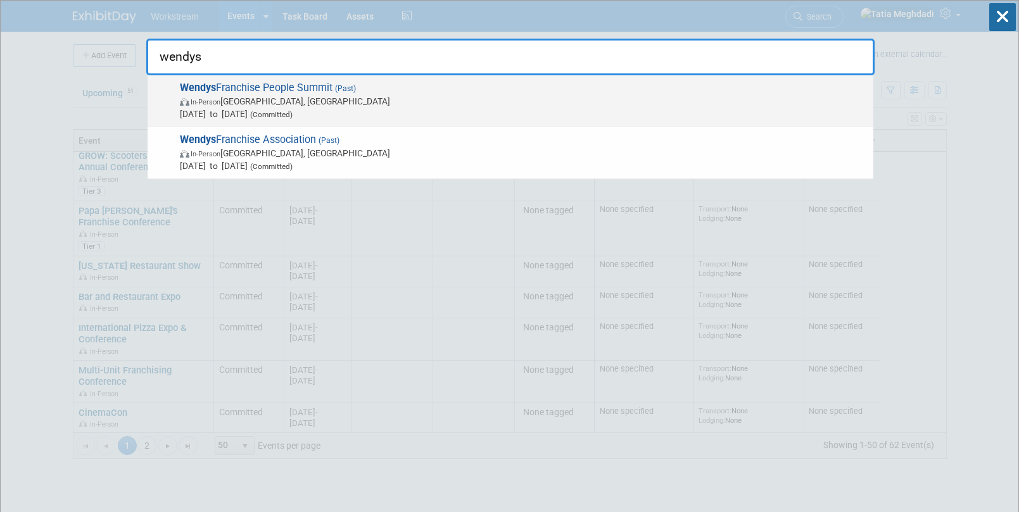
type input "wendys"
click at [235, 106] on span "In-Person Dublin, OH" at bounding box center [523, 101] width 687 height 13
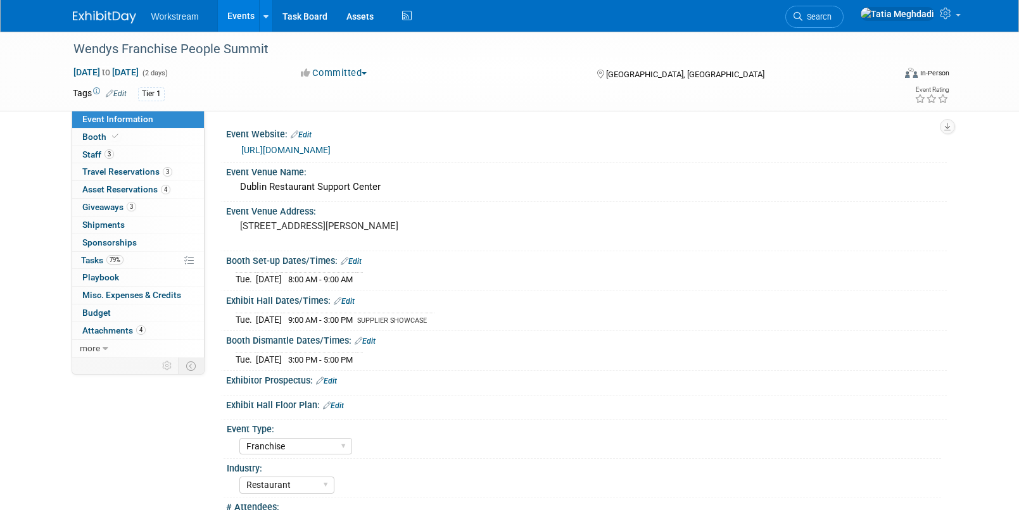
select select "Franchise"
select select "Restaurant"
select select "TBD"
select select "Tatia Meghdadi"
click at [94, 190] on span "Asset Reservations 4" at bounding box center [126, 189] width 88 height 10
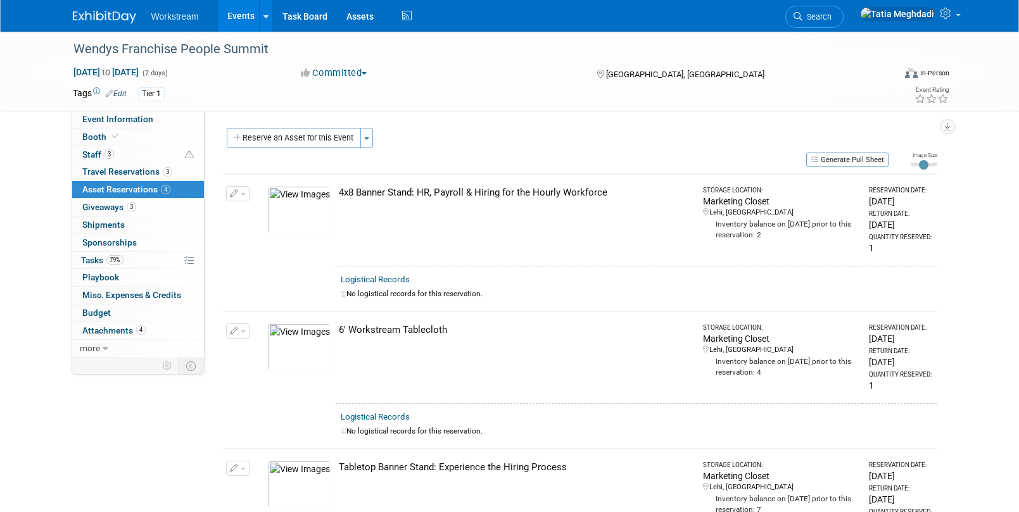
scroll to position [1, 0]
click at [106, 207] on span "Giveaways 3" at bounding box center [109, 207] width 54 height 10
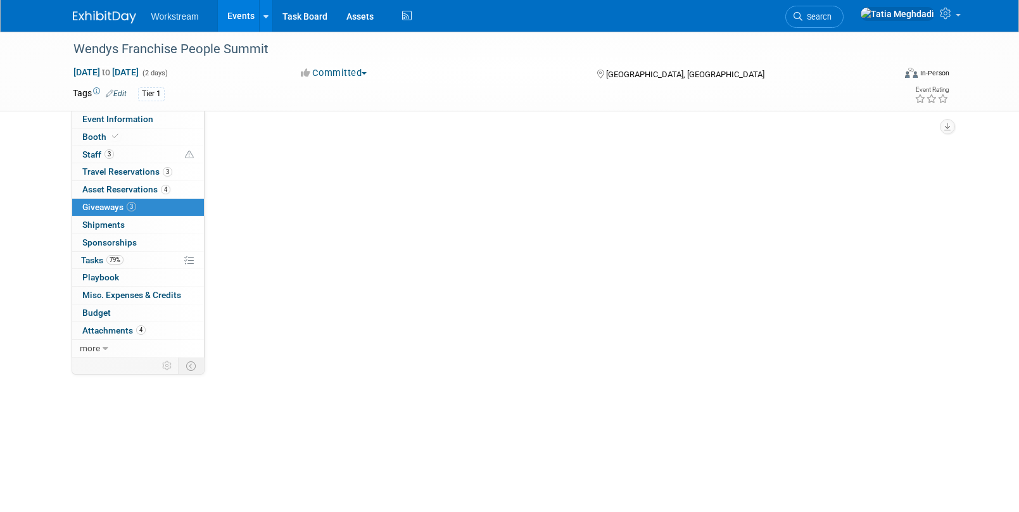
scroll to position [0, 0]
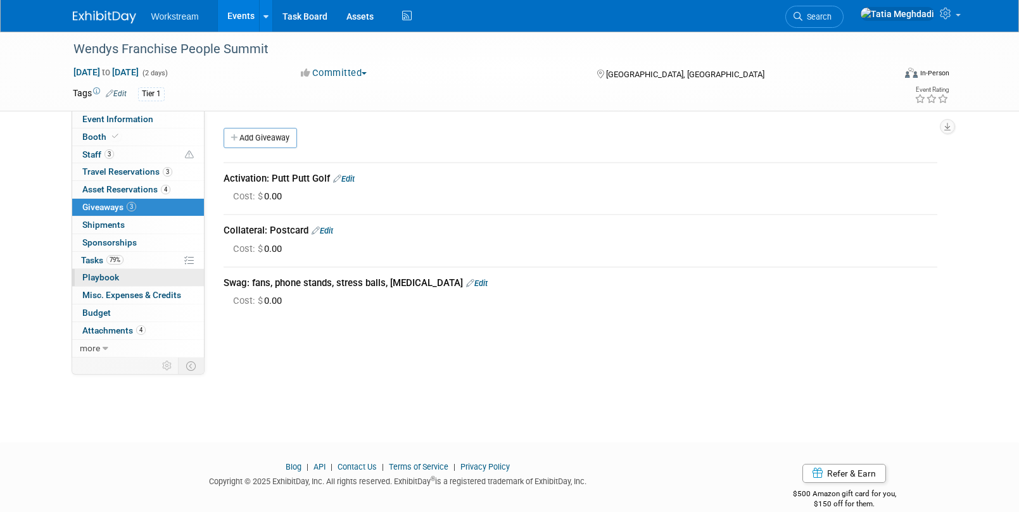
click at [93, 278] on span "Playbook 0" at bounding box center [100, 277] width 37 height 10
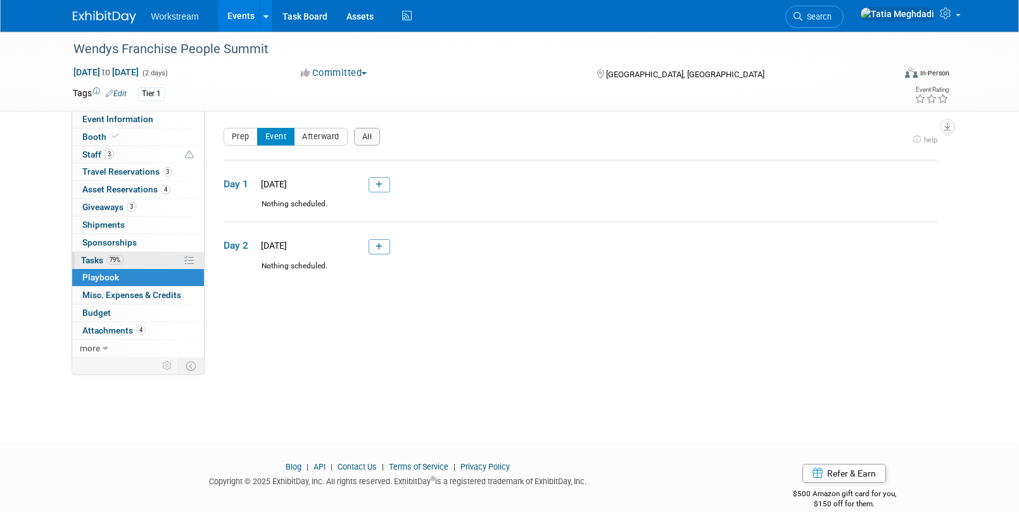
click at [91, 257] on span "Tasks 79%" at bounding box center [102, 260] width 42 height 10
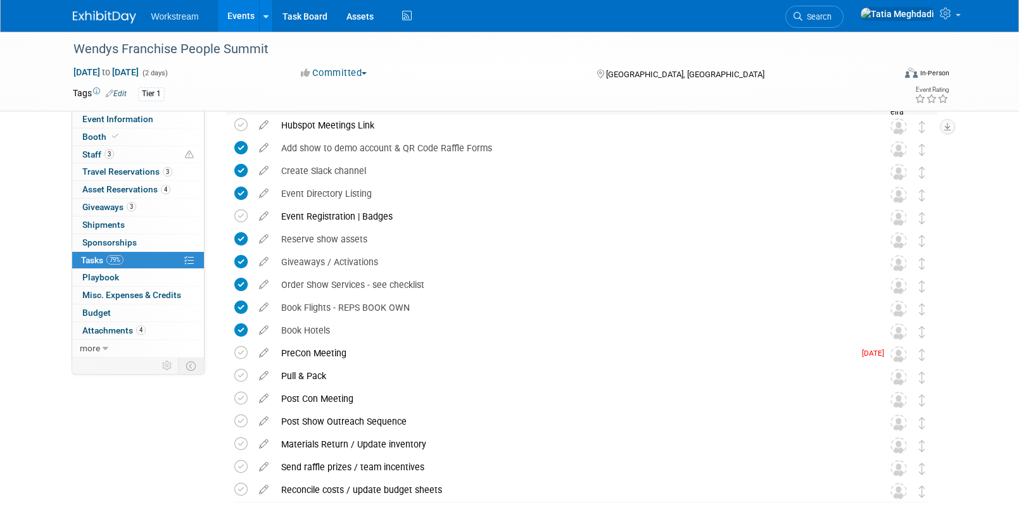
scroll to position [258, 0]
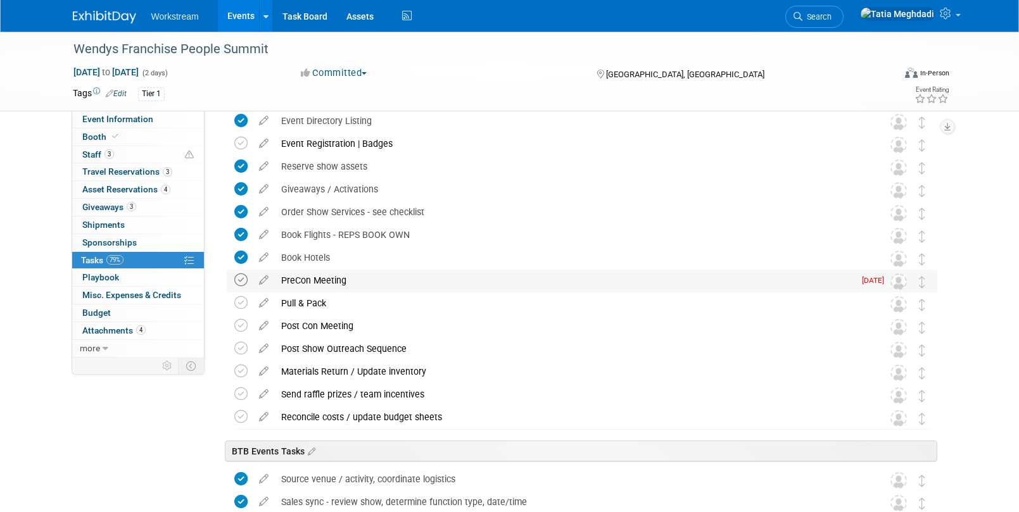
click at [239, 280] on icon at bounding box center [240, 280] width 13 height 13
click at [287, 282] on div "PreCon Meeting" at bounding box center [565, 281] width 580 height 22
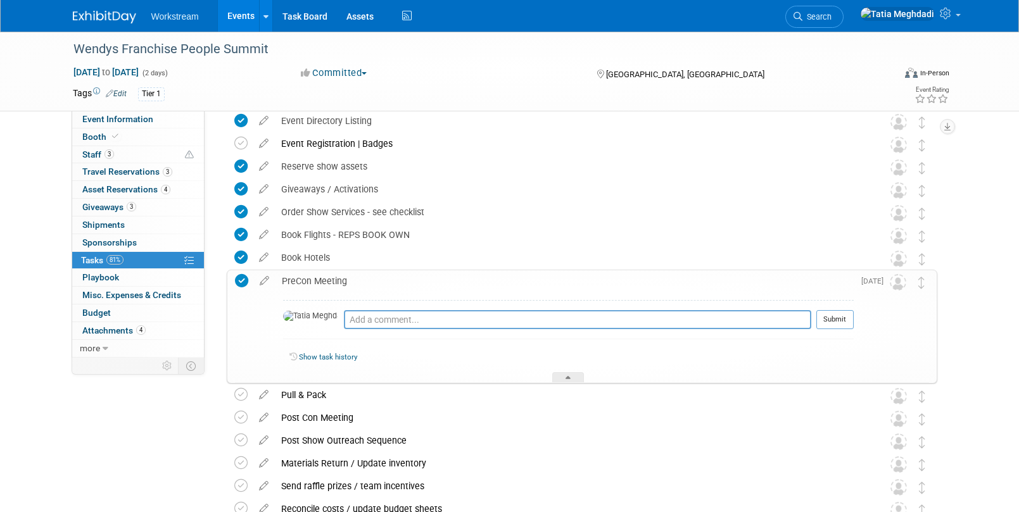
click at [288, 281] on div "PreCon Meeting" at bounding box center [565, 281] width 578 height 22
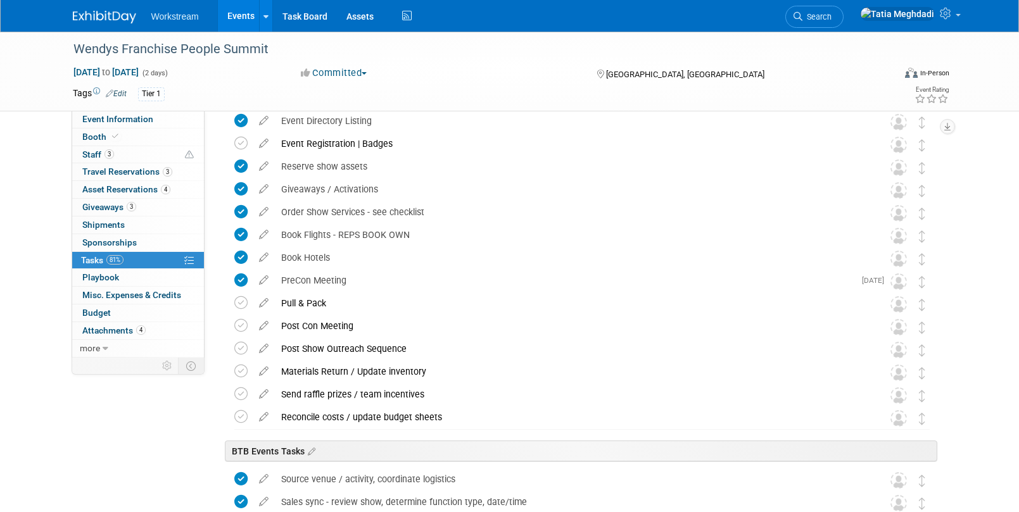
click at [265, 280] on icon at bounding box center [264, 278] width 22 height 16
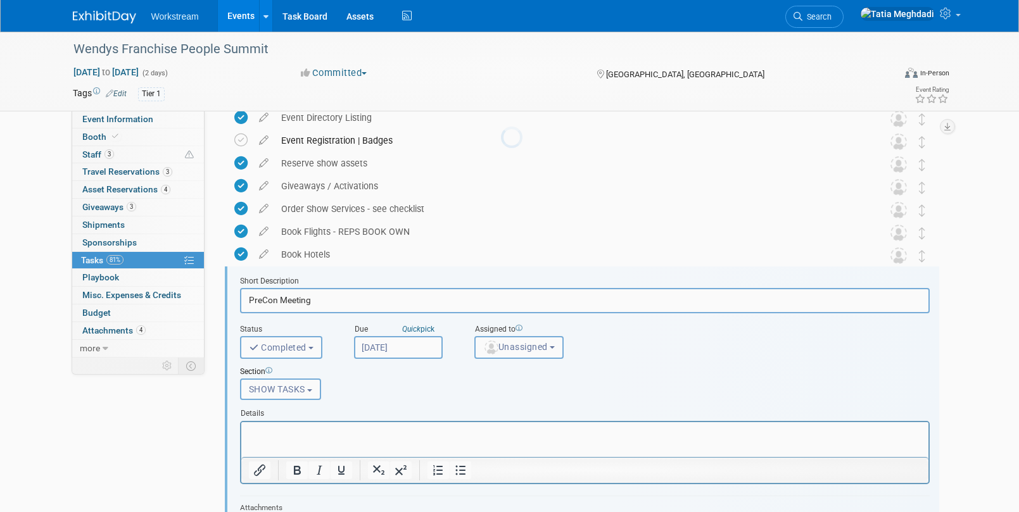
scroll to position [0, 0]
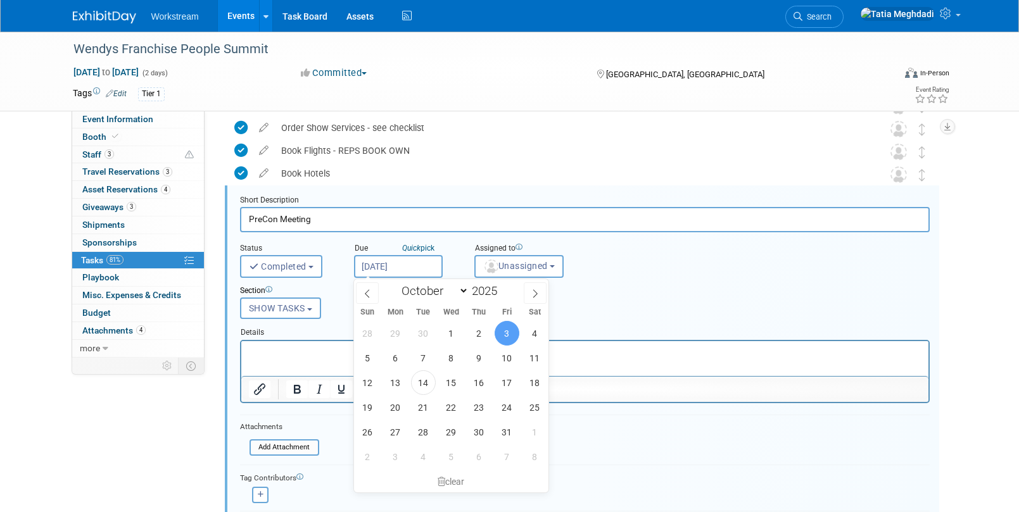
click at [376, 270] on input "Oct 3, 2025" at bounding box center [398, 266] width 89 height 23
click at [421, 377] on span "14" at bounding box center [423, 383] width 25 height 25
type input "Oct 14, 2025"
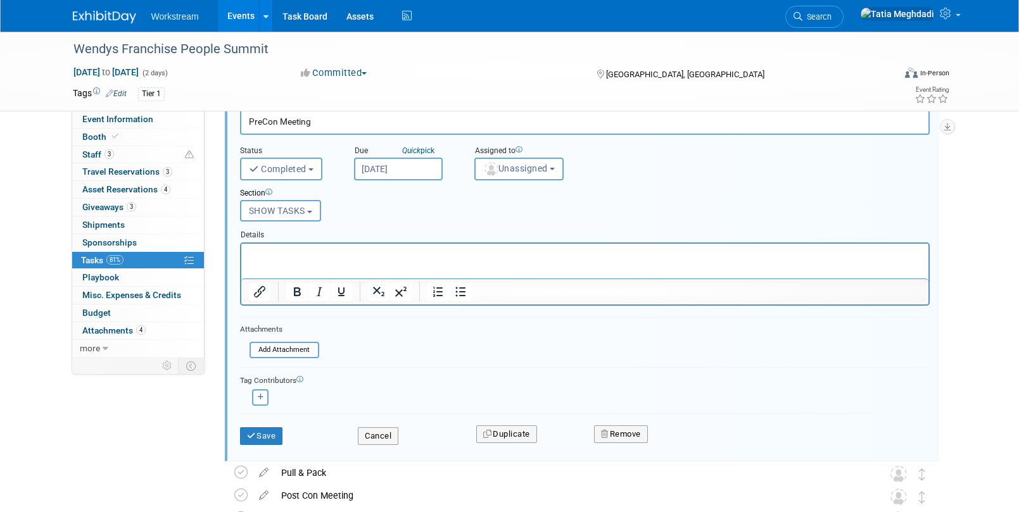
scroll to position [445, 0]
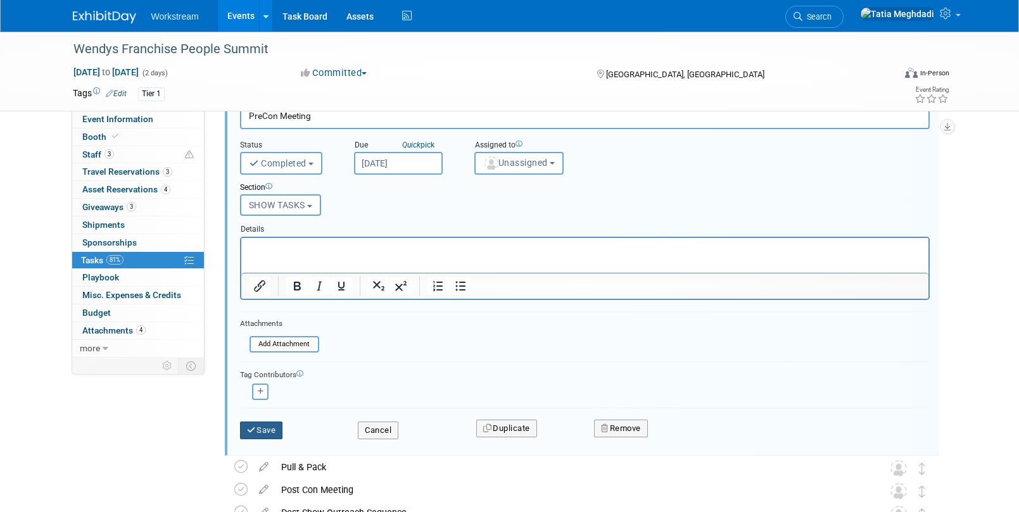
click at [260, 429] on button "Save" at bounding box center [261, 431] width 43 height 18
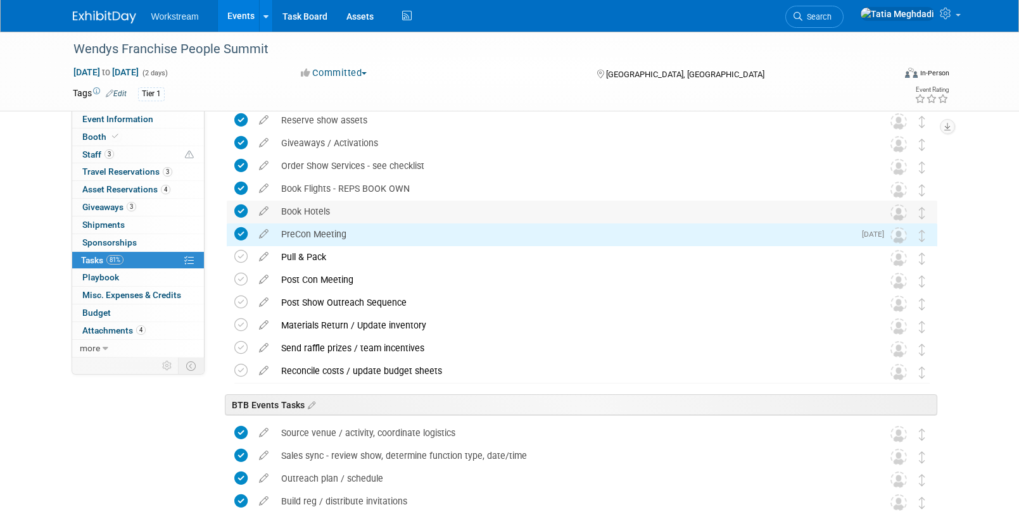
scroll to position [298, 0]
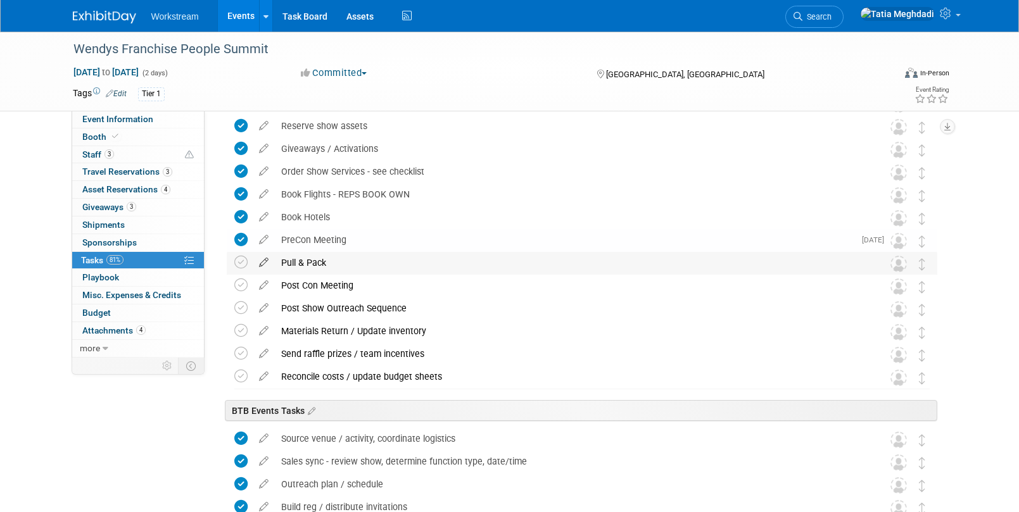
click at [261, 260] on icon at bounding box center [264, 260] width 22 height 16
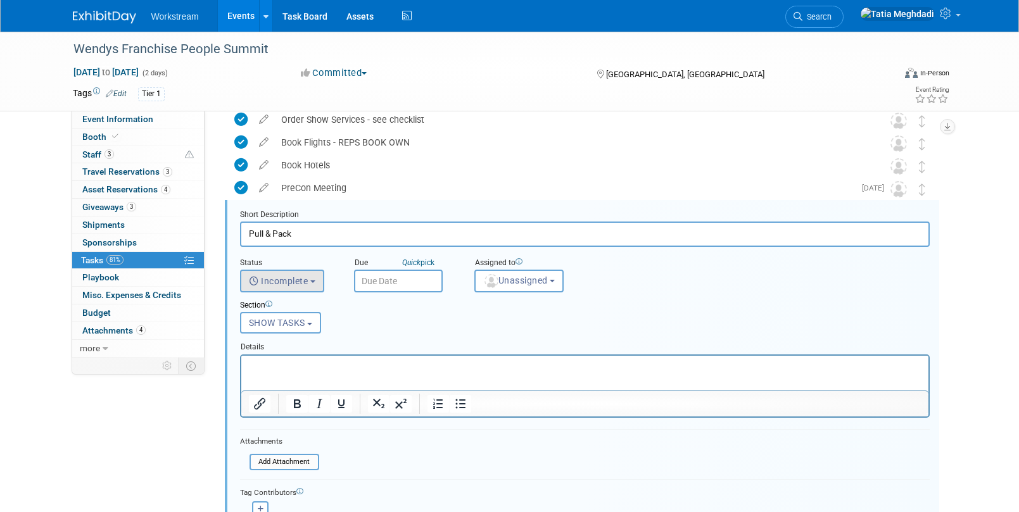
scroll to position [365, 0]
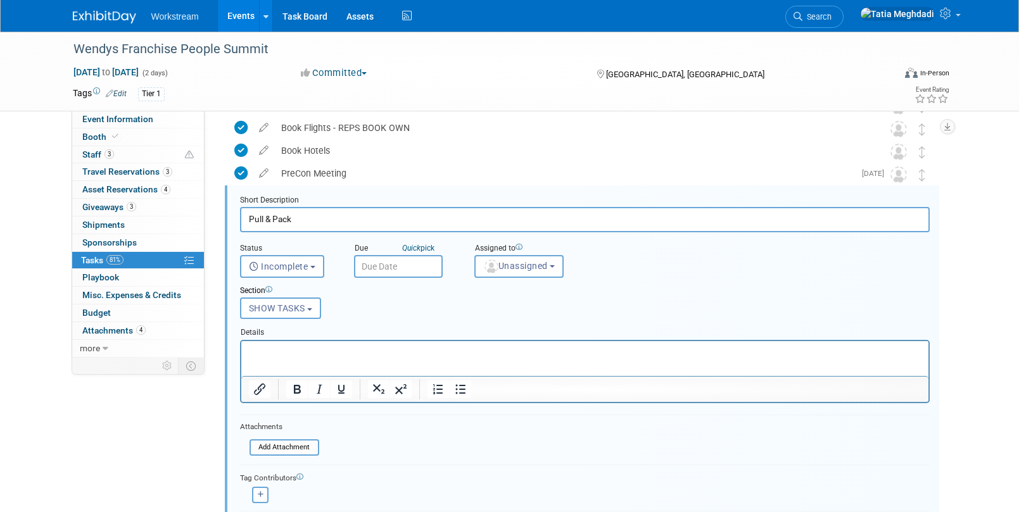
click at [374, 267] on input "text" at bounding box center [398, 266] width 89 height 23
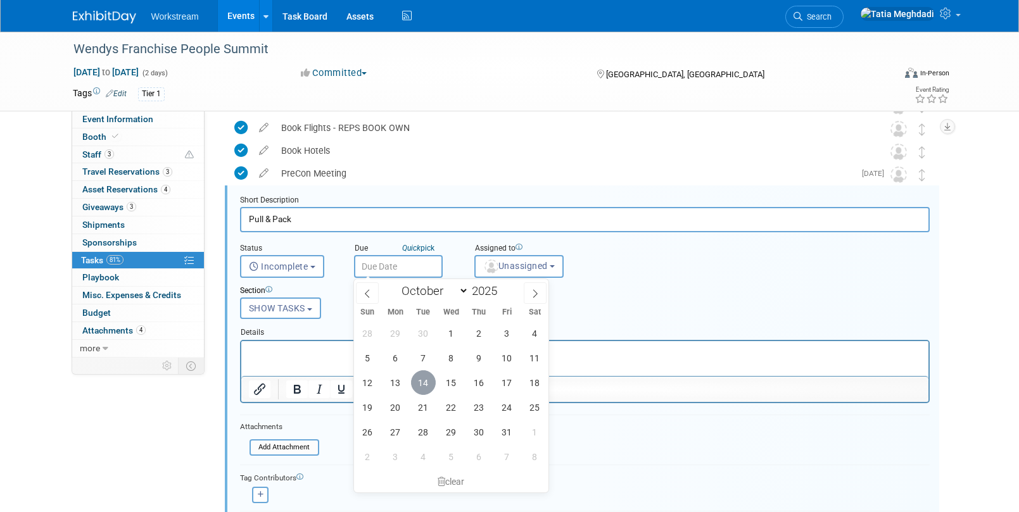
click at [417, 384] on span "14" at bounding box center [423, 383] width 25 height 25
type input "Oct 14, 2025"
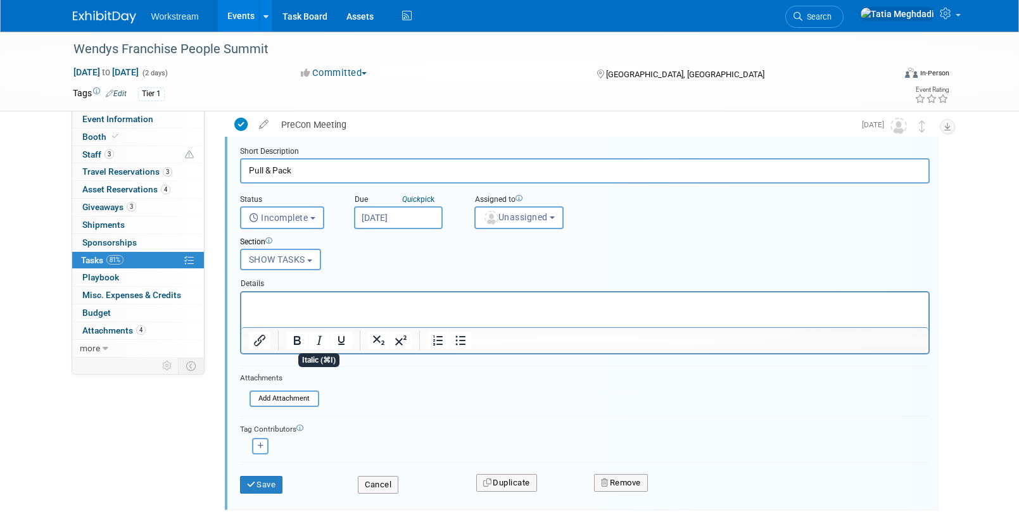
scroll to position [414, 0]
click at [269, 487] on button "Save" at bounding box center [261, 485] width 43 height 18
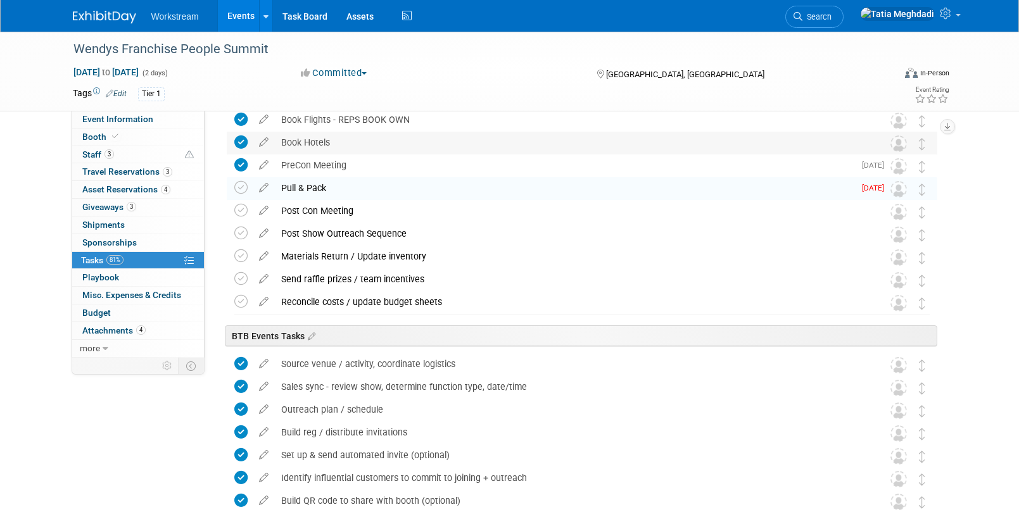
scroll to position [350, 0]
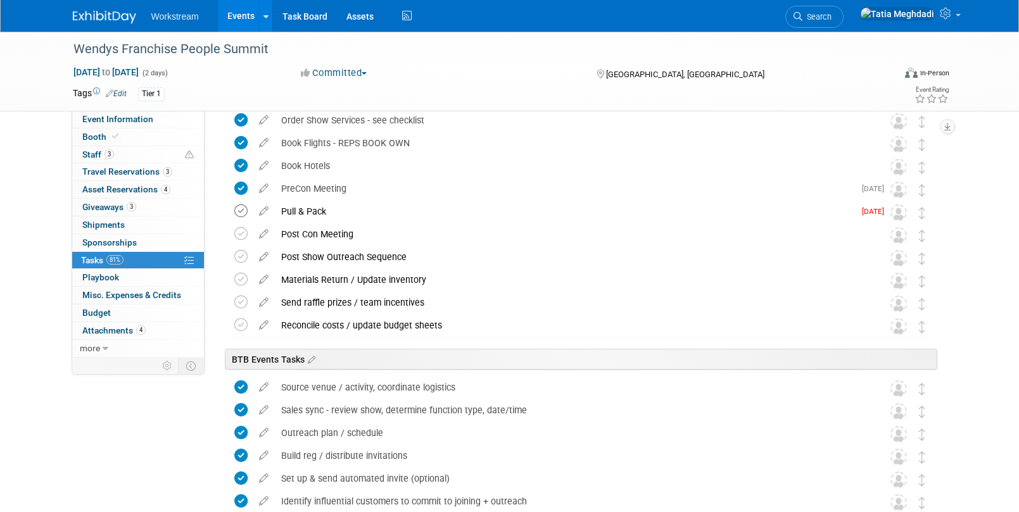
click at [238, 210] on icon at bounding box center [240, 211] width 13 height 13
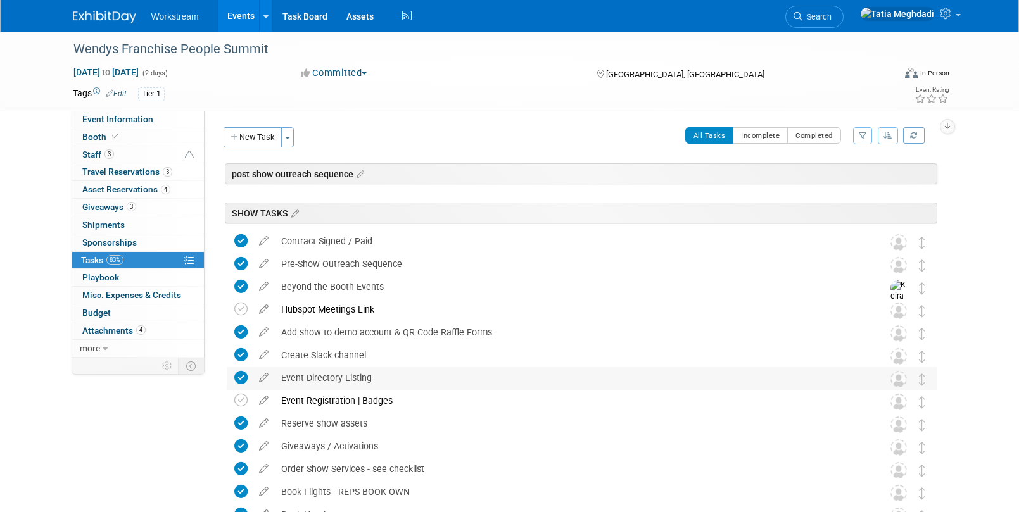
scroll to position [0, 0]
click at [234, 308] on icon at bounding box center [240, 309] width 13 height 13
click at [250, 20] on link "Events" at bounding box center [241, 16] width 46 height 32
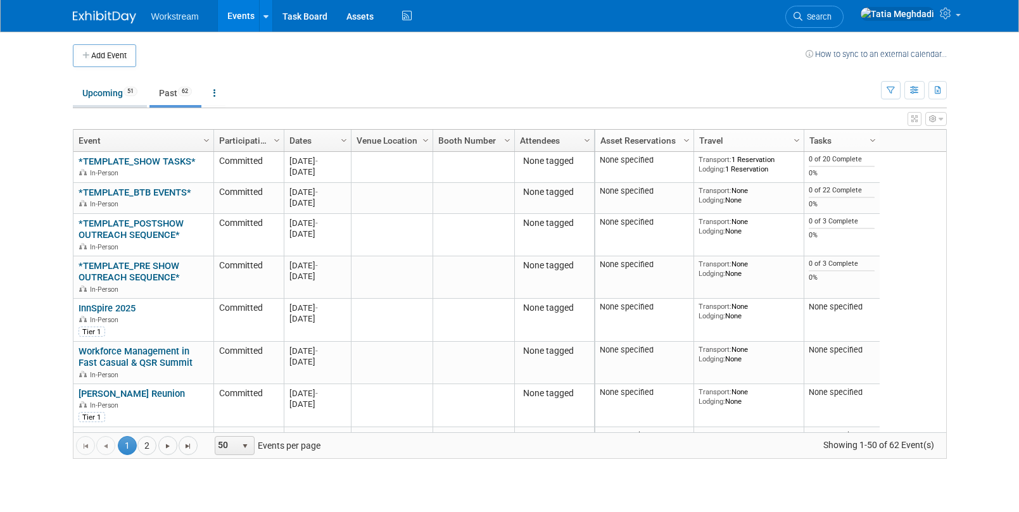
click at [117, 96] on link "Upcoming 51" at bounding box center [110, 93] width 74 height 24
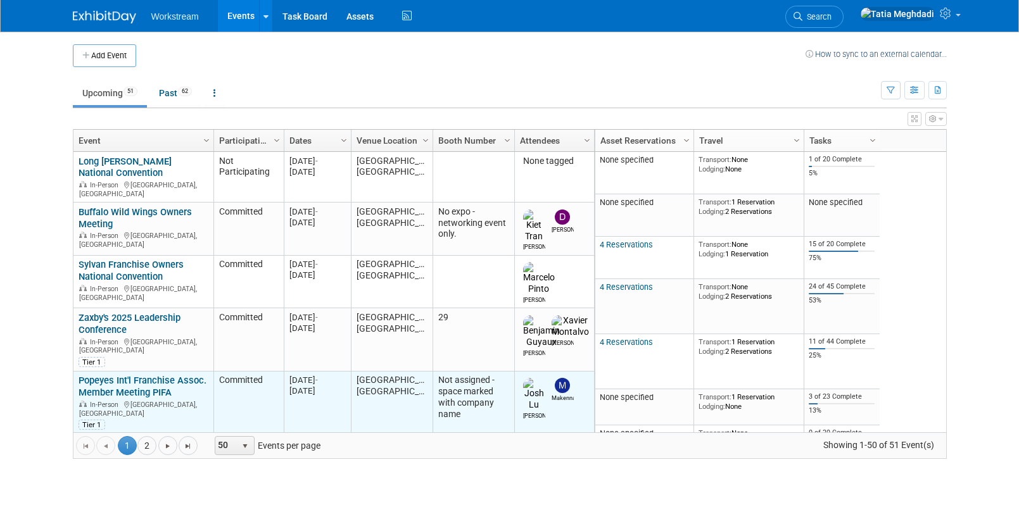
click at [92, 375] on div "Popeyes Int'l Franchise Assoc. Member Meeting PIFA In-Person Las Vegas, NV Tier…" at bounding box center [143, 402] width 129 height 55
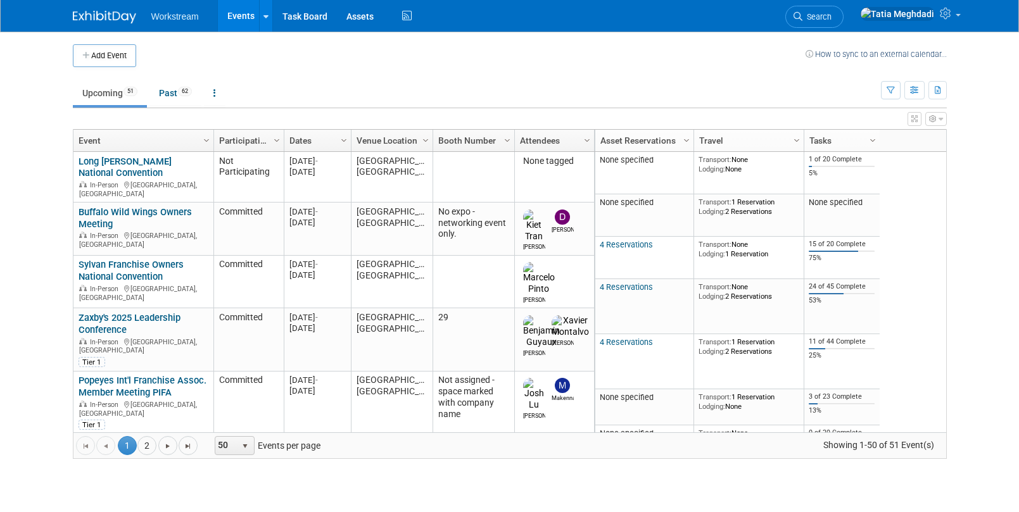
click at [128, 375] on link "Popeyes Int'l Franchise Assoc. Member Meeting PIFA" at bounding box center [143, 386] width 128 height 23
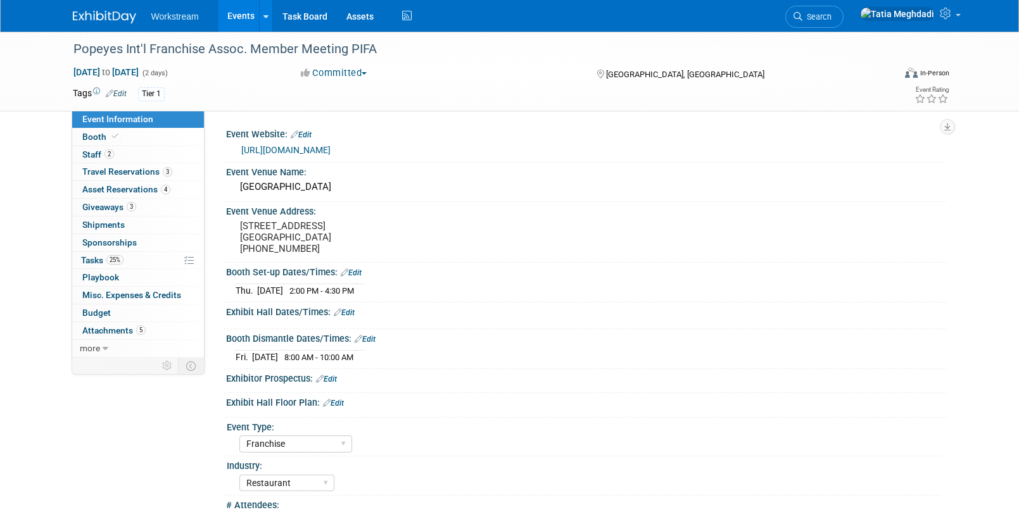
select select "Franchise"
select select "Restaurant"
select select "No"
select select "[PERSON_NAME]"
click at [98, 227] on span "Shipments 0" at bounding box center [103, 225] width 42 height 10
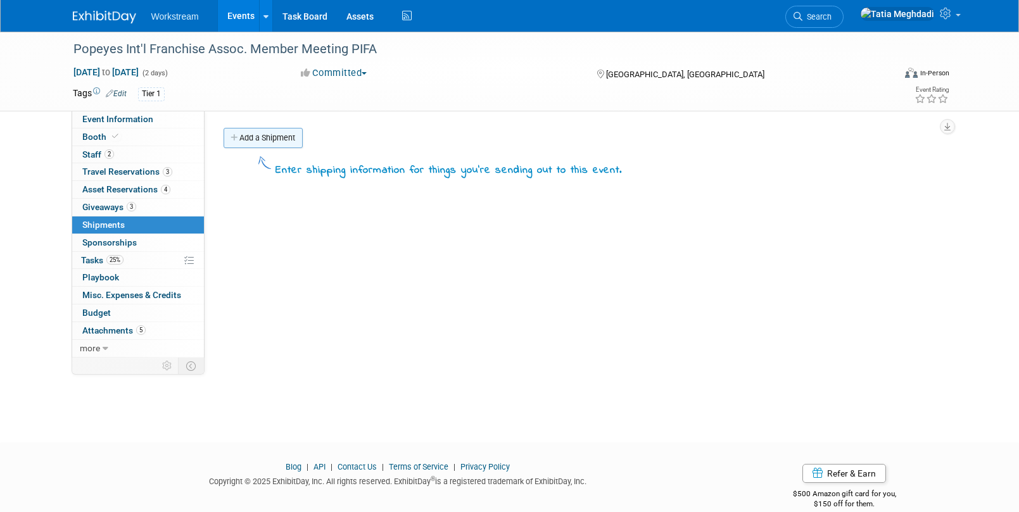
click at [295, 137] on link "Add a Shipment" at bounding box center [263, 138] width 79 height 20
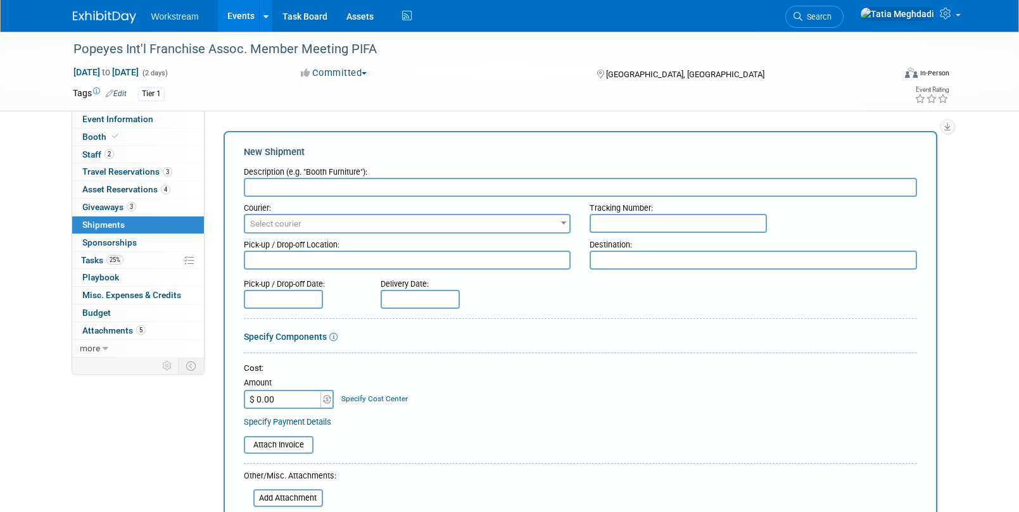
click at [298, 194] on input "text" at bounding box center [580, 187] width 673 height 19
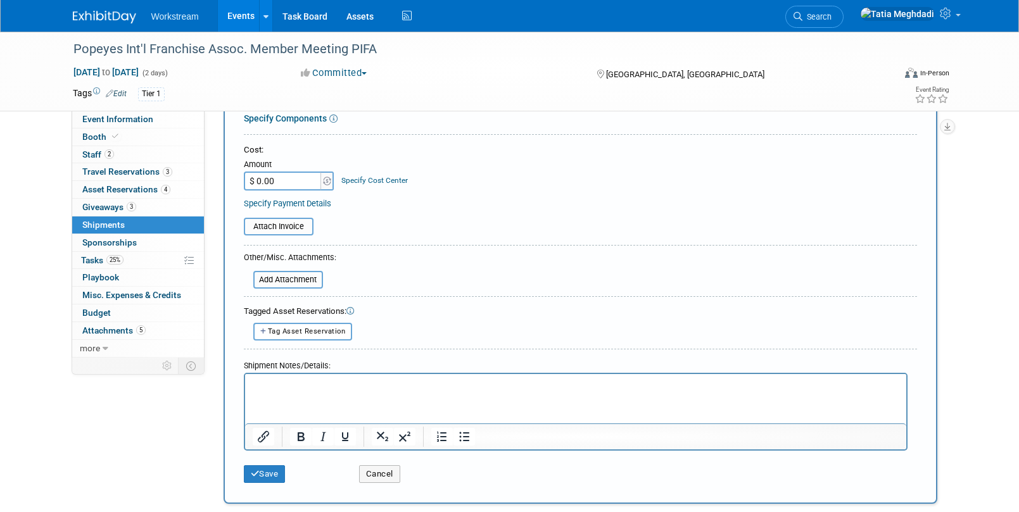
scroll to position [222, 0]
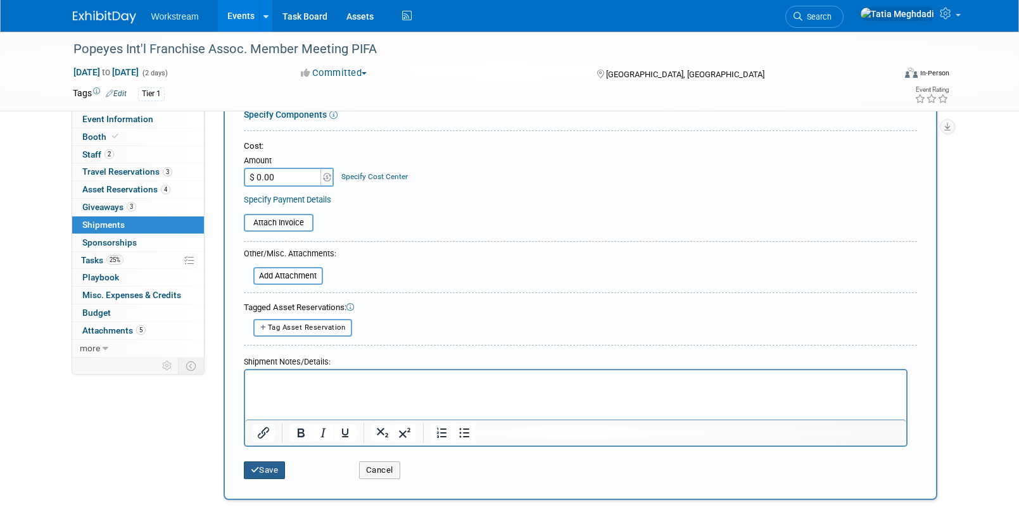
type input "Pelican booth materials"
click at [258, 474] on icon "submit" at bounding box center [255, 470] width 9 height 8
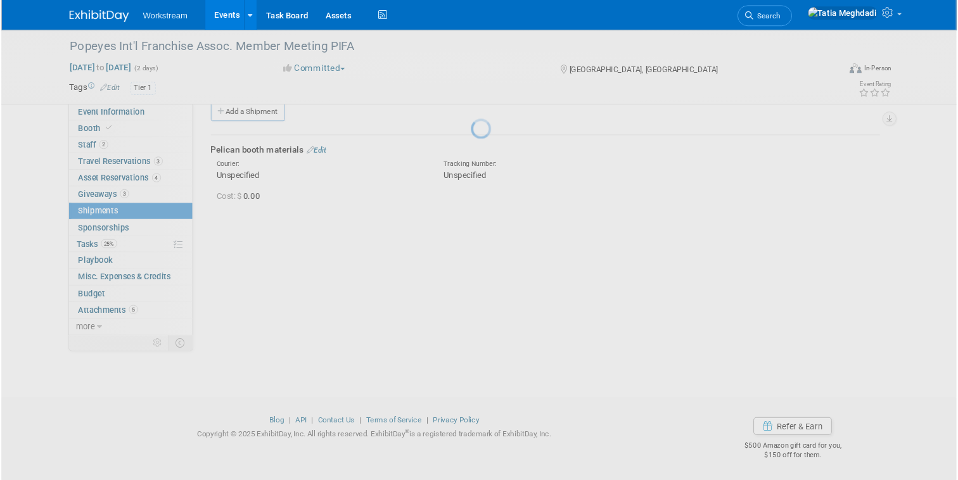
scroll to position [19, 0]
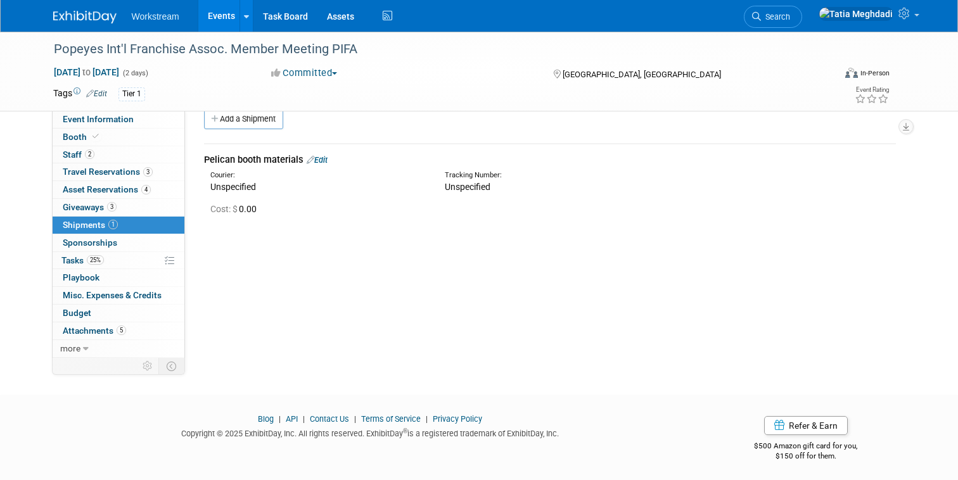
click at [216, 11] on link "Events" at bounding box center [221, 16] width 46 height 32
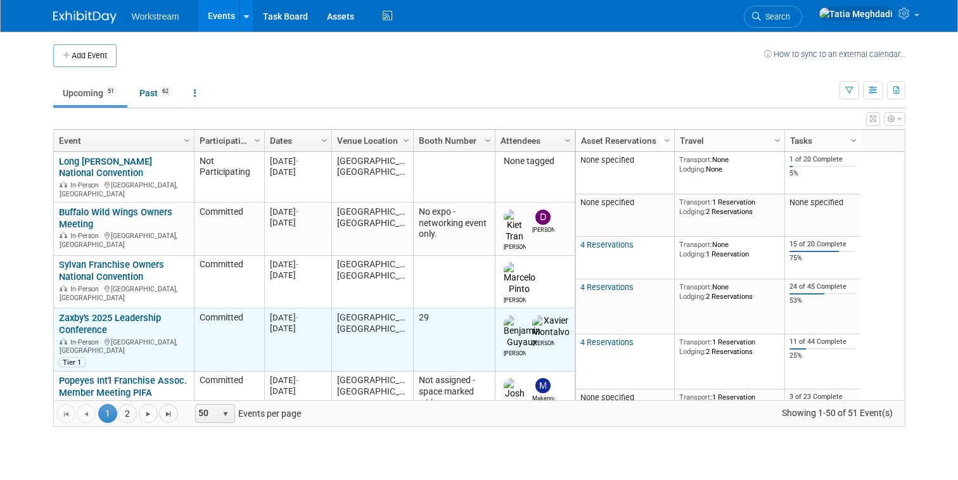
click at [78, 312] on link "Zaxby's 2025 Leadership Conference" at bounding box center [110, 323] width 102 height 23
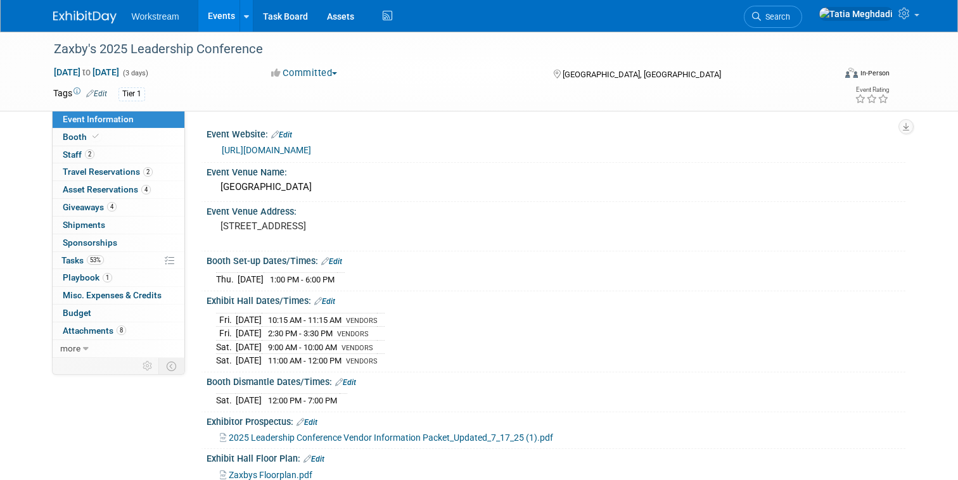
select select "Franchise"
select select "Restaurant"
select select "No"
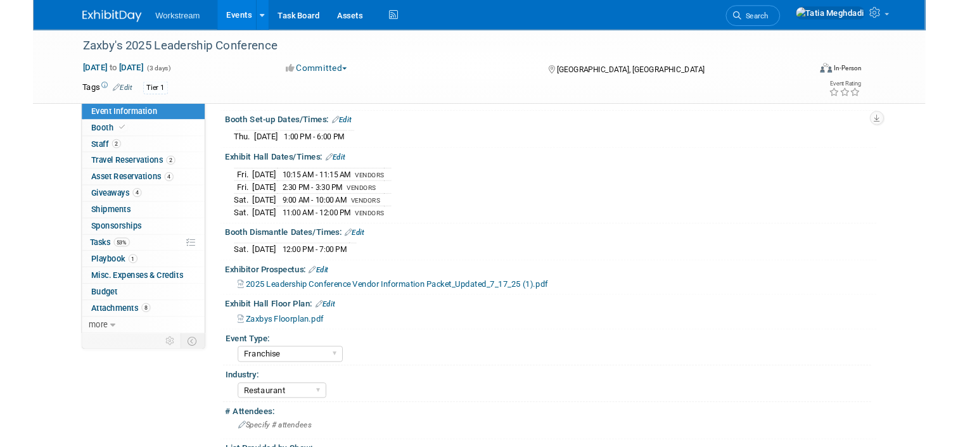
scroll to position [348, 0]
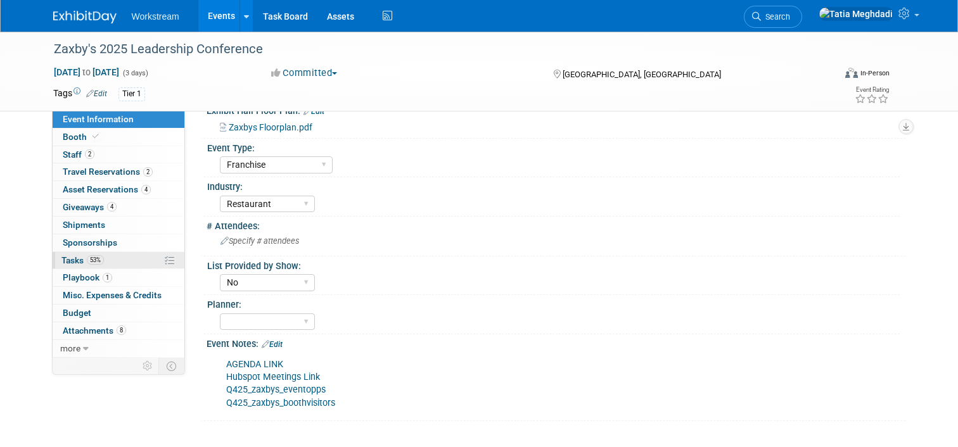
click at [72, 258] on span "Tasks 53%" at bounding box center [82, 260] width 42 height 10
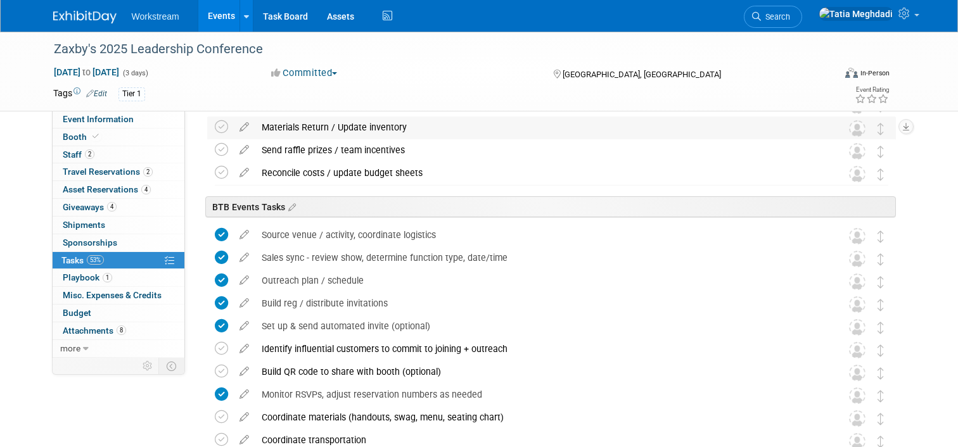
scroll to position [466, 0]
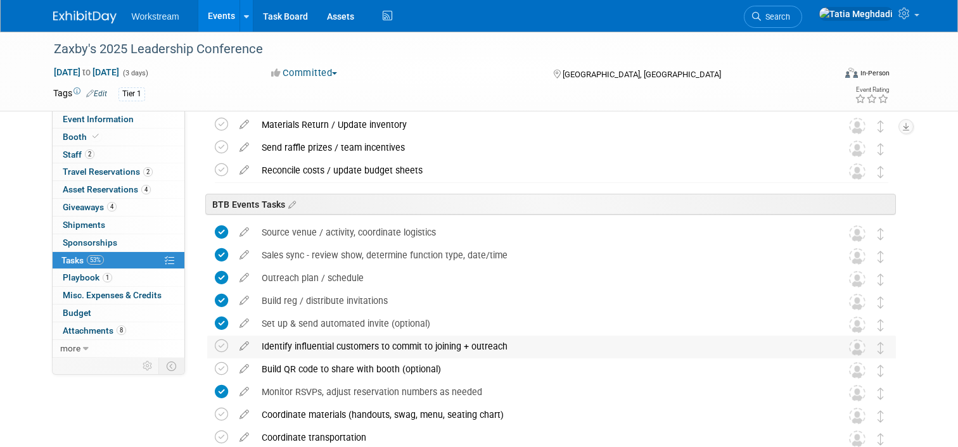
click at [310, 347] on div "Identify influential customers to commit to joining + outreach" at bounding box center [539, 347] width 568 height 22
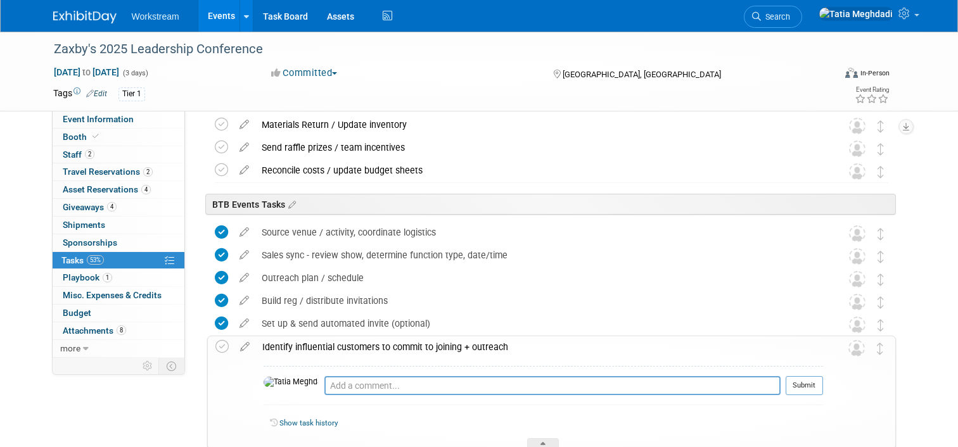
click at [310, 347] on div "Identify influential customers to commit to joining + outreach" at bounding box center [539, 347] width 567 height 22
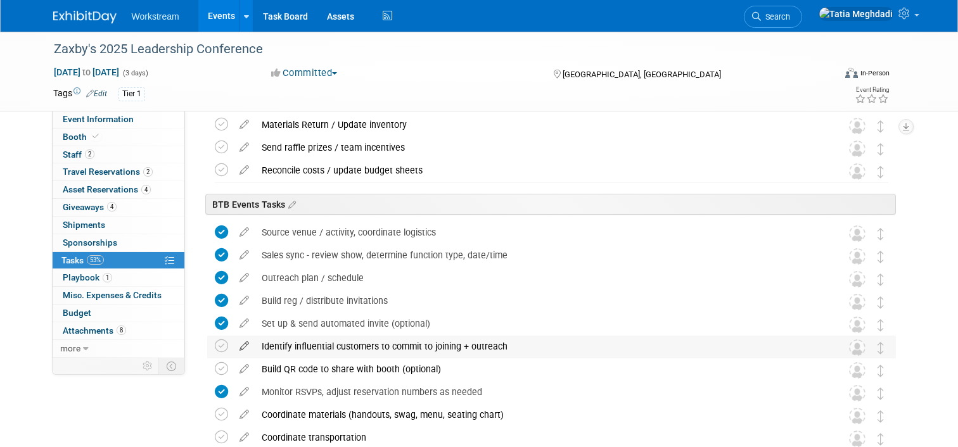
click at [250, 336] on icon at bounding box center [244, 344] width 22 height 16
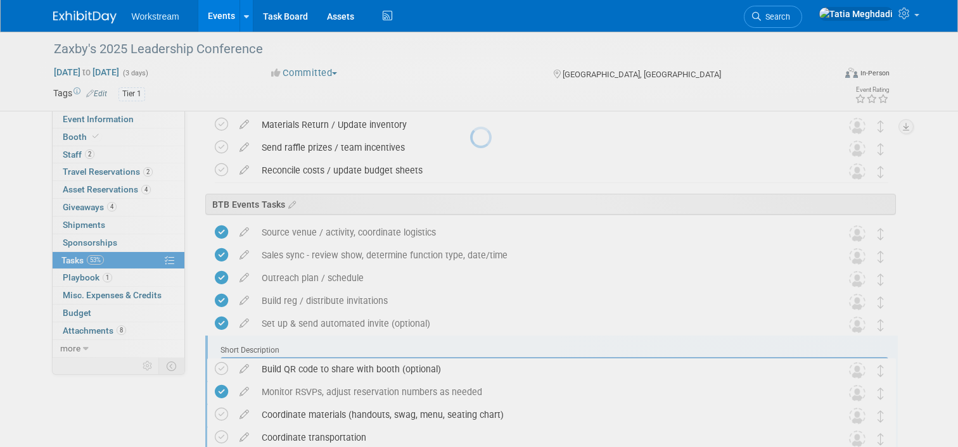
scroll to position [0, 0]
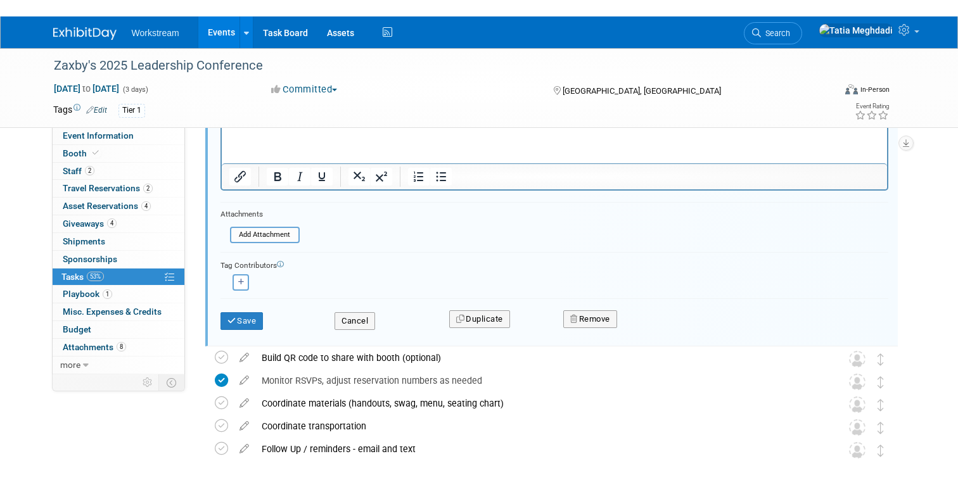
scroll to position [907, 0]
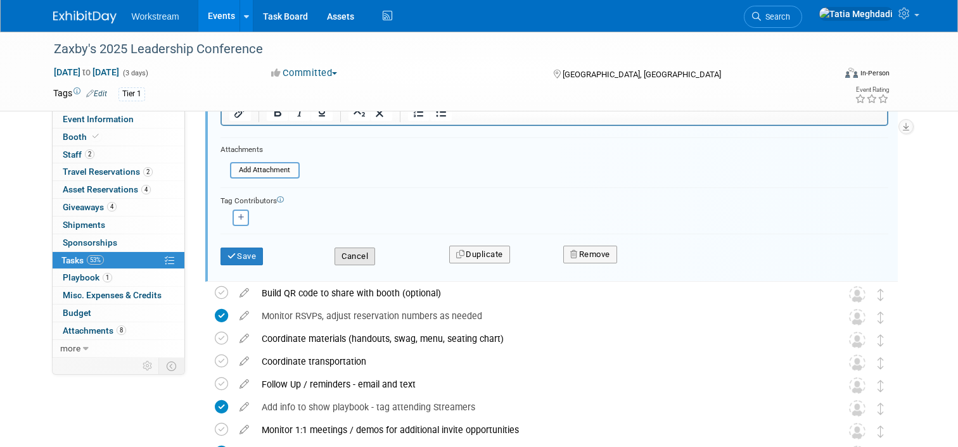
click at [352, 256] on button "Cancel" at bounding box center [354, 257] width 41 height 18
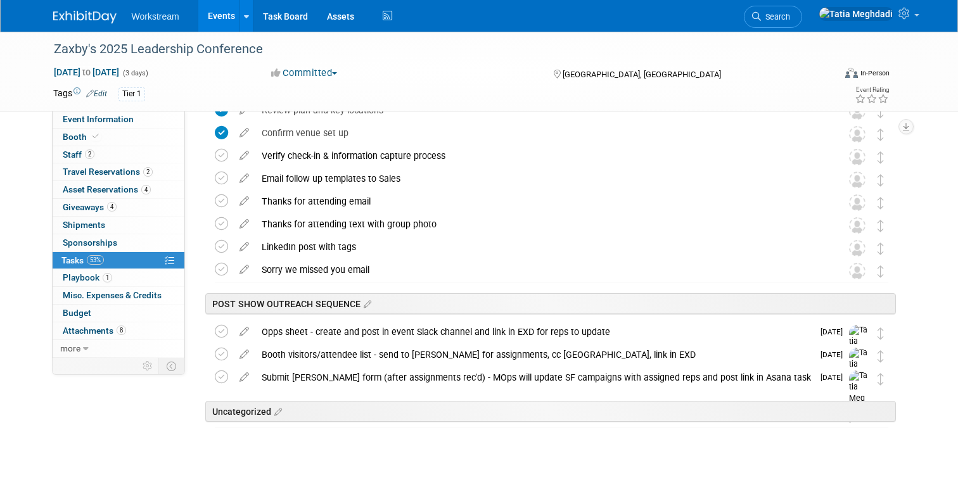
click at [76, 259] on span "Tasks 53%" at bounding box center [82, 260] width 42 height 10
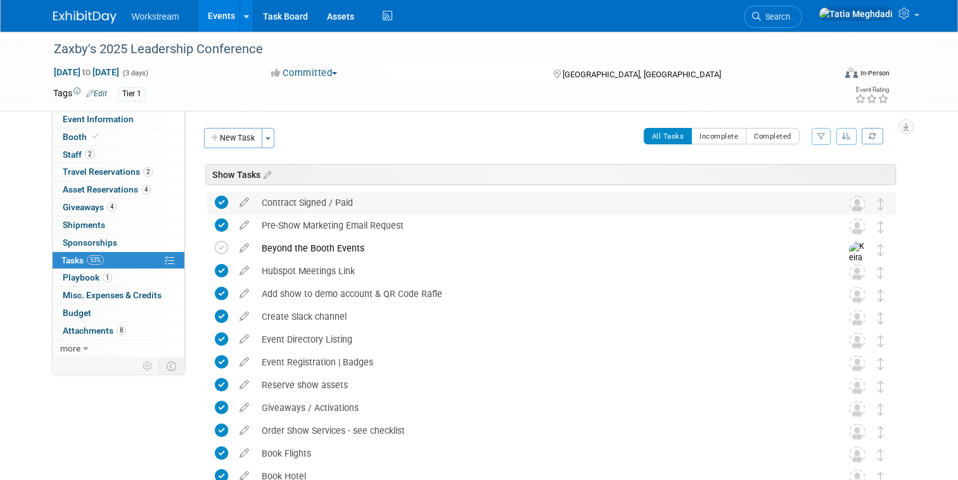
click at [367, 200] on div "Contract Signed / Paid" at bounding box center [539, 203] width 568 height 22
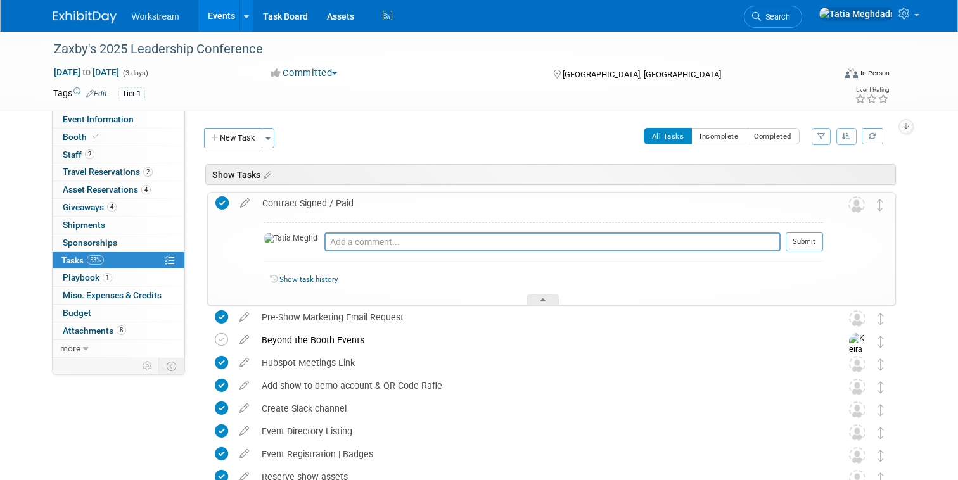
click at [365, 198] on div "Contract Signed / Paid" at bounding box center [539, 204] width 567 height 22
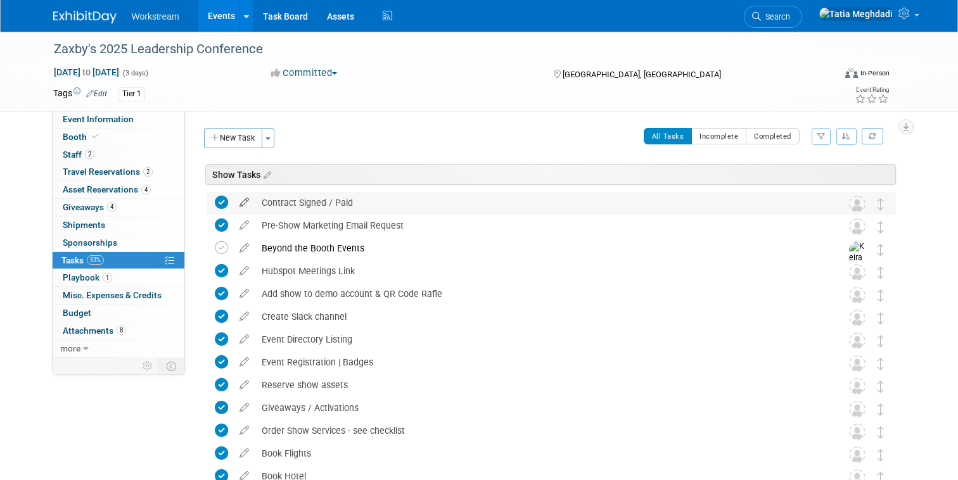
click at [249, 200] on icon at bounding box center [244, 200] width 22 height 16
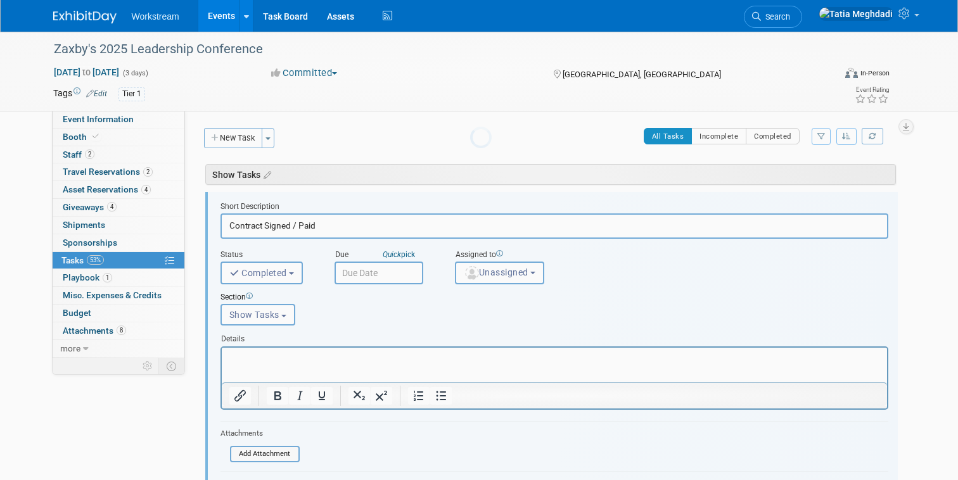
scroll to position [6, 0]
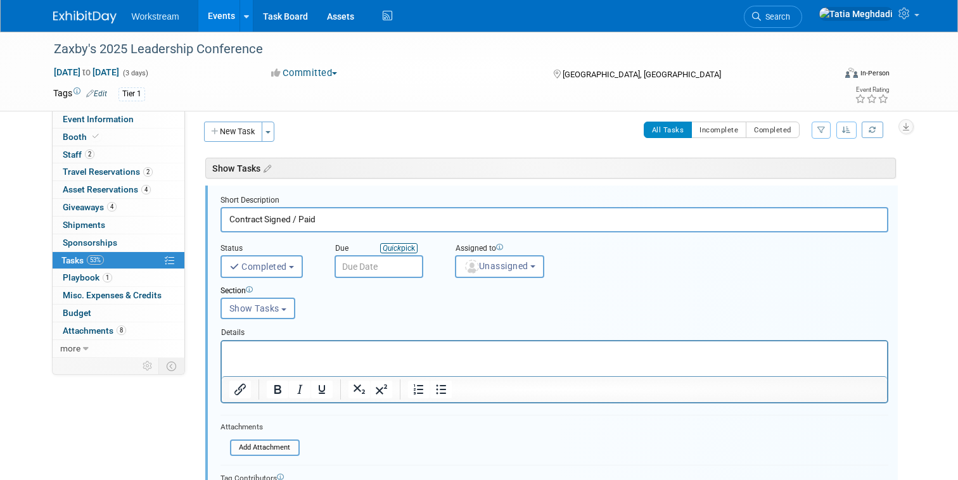
click at [405, 246] on link "Quick pick" at bounding box center [398, 248] width 37 height 10
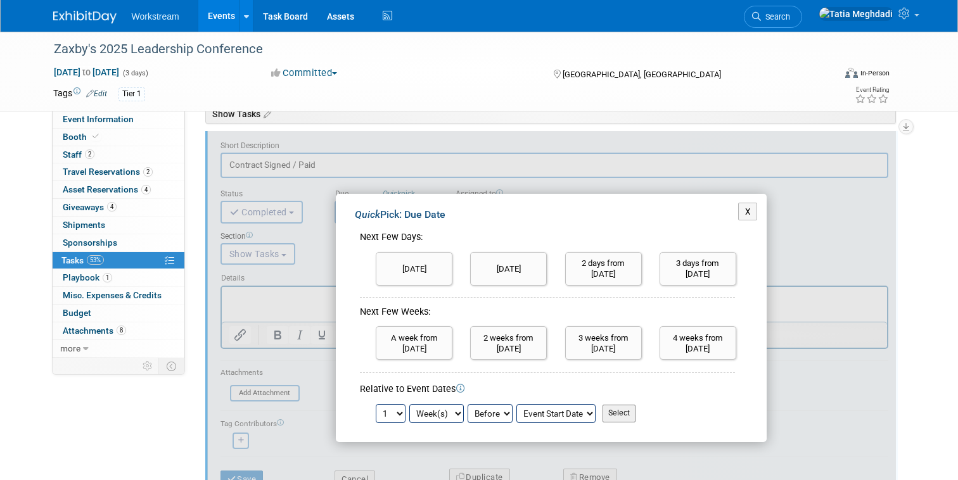
scroll to position [61, 0]
click at [741, 210] on button "X" at bounding box center [748, 211] width 20 height 18
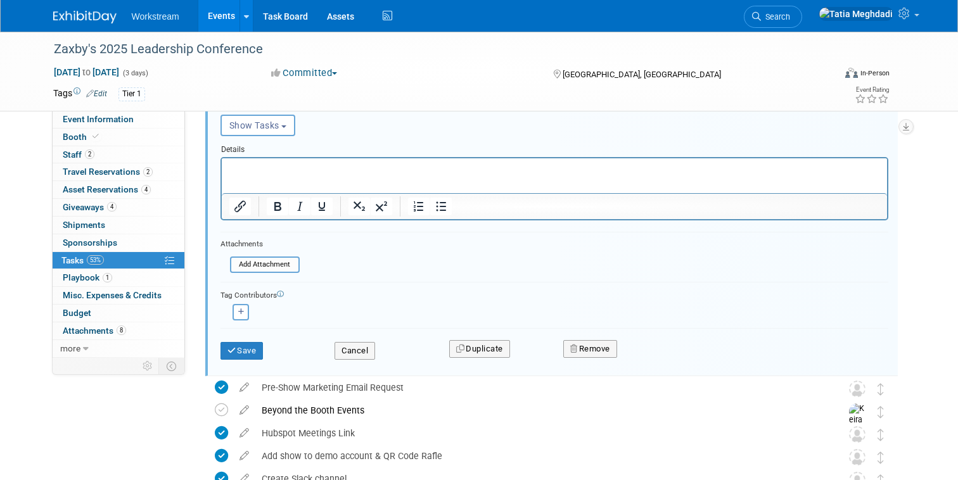
scroll to position [193, 0]
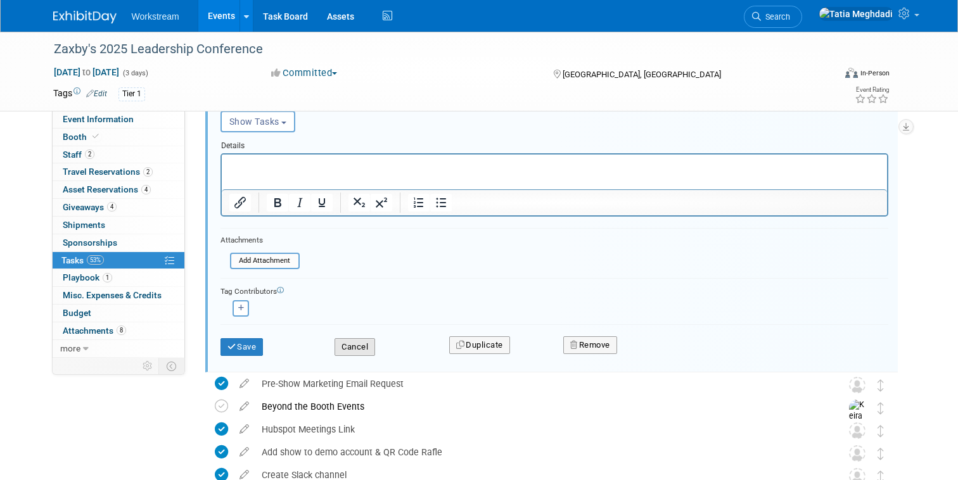
click at [353, 346] on button "Cancel" at bounding box center [354, 347] width 41 height 18
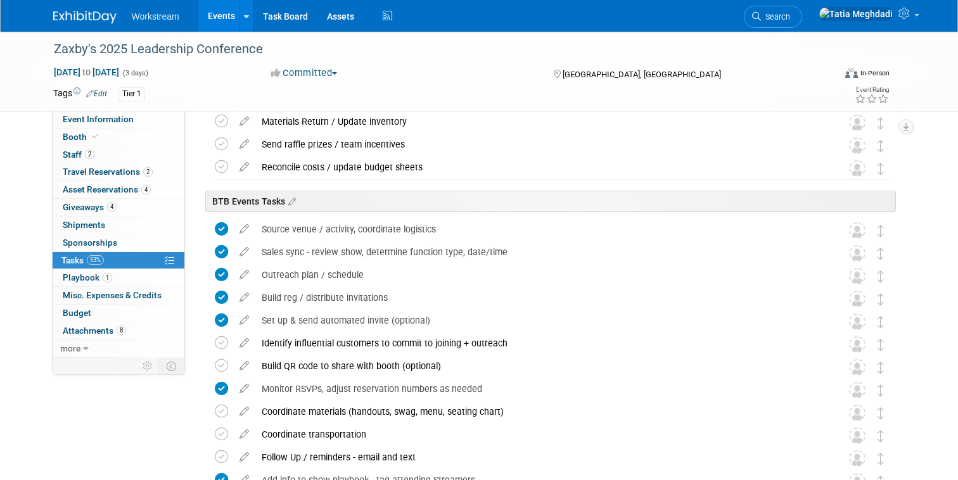
scroll to position [478, 0]
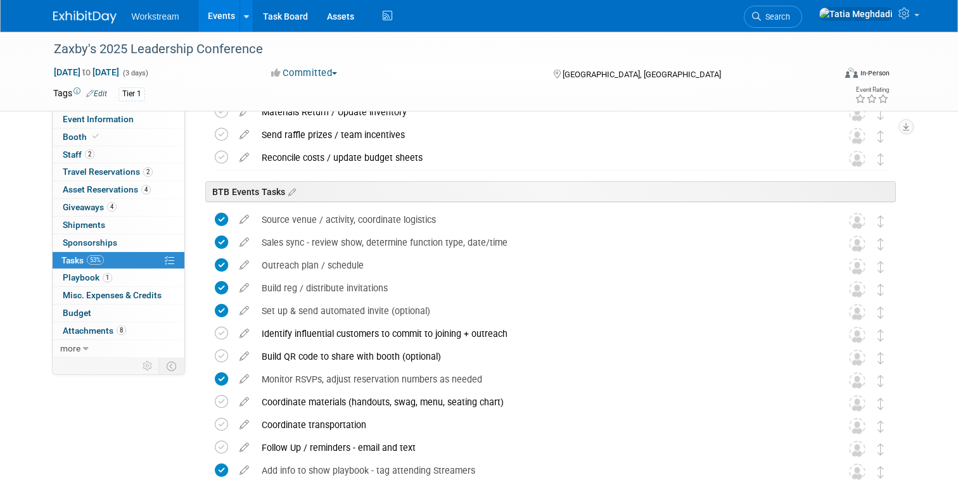
click at [222, 13] on link "Events" at bounding box center [221, 16] width 46 height 32
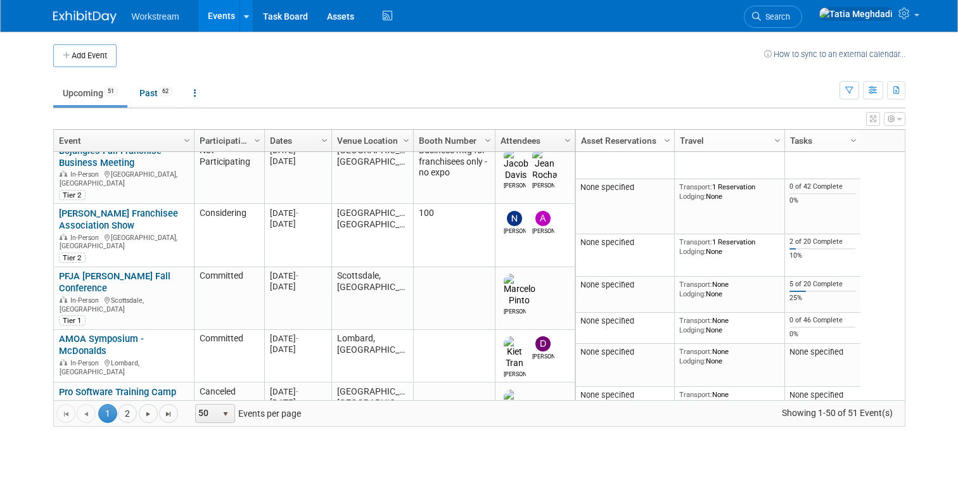
scroll to position [447, 0]
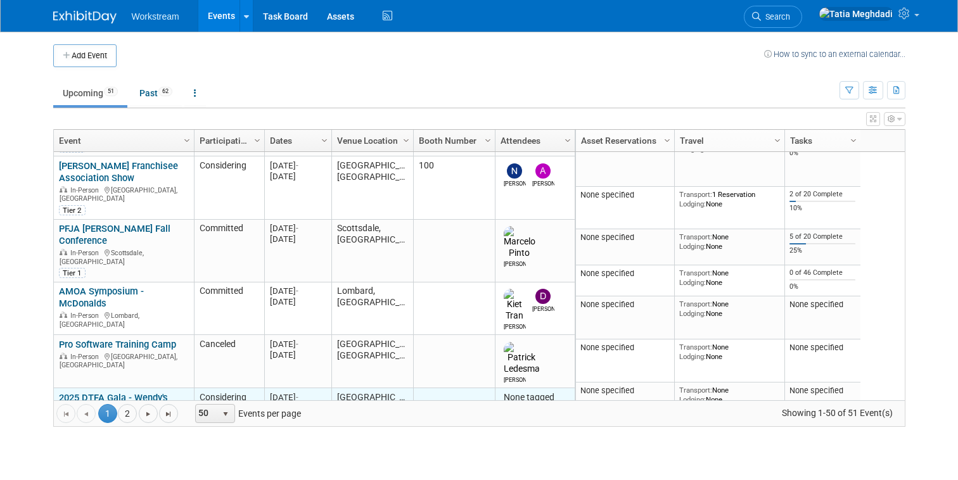
click at [84, 392] on link "2025 DTFA Gala - Wendy's" at bounding box center [113, 397] width 109 height 11
click at [77, 392] on link "2025 DTFA Gala - Wendy's" at bounding box center [113, 397] width 109 height 11
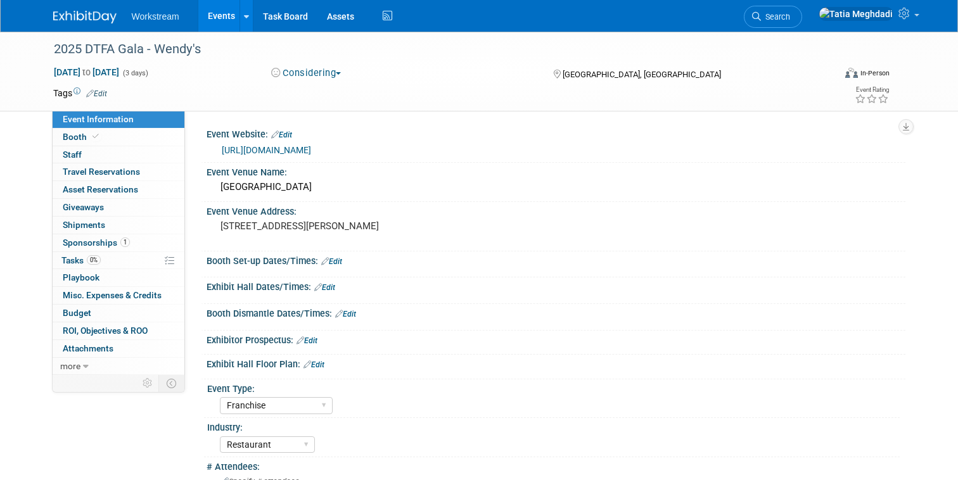
select select "Franchise"
select select "Restaurant"
select select "[PERSON_NAME]"
click at [74, 257] on span "Tasks 0%" at bounding box center [80, 260] width 39 height 10
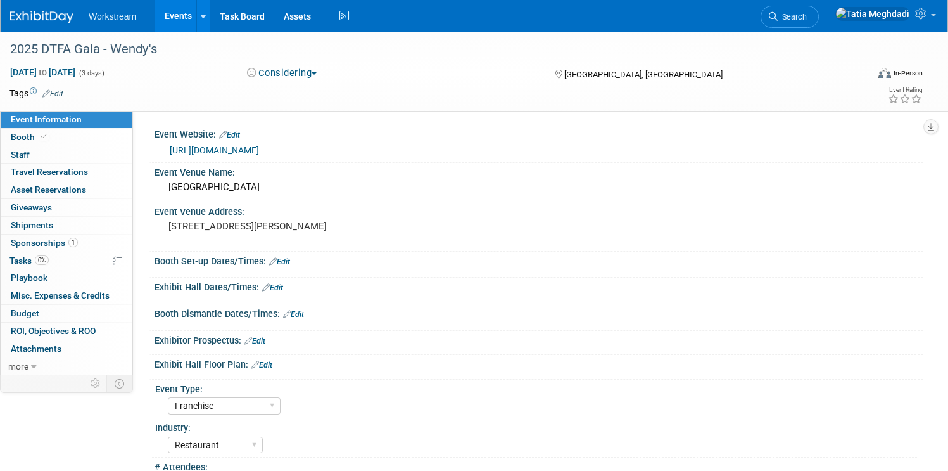
select select "Franchise"
select select "Restaurant"
select select "[PERSON_NAME]"
click at [28, 134] on span "Booth" at bounding box center [30, 137] width 39 height 10
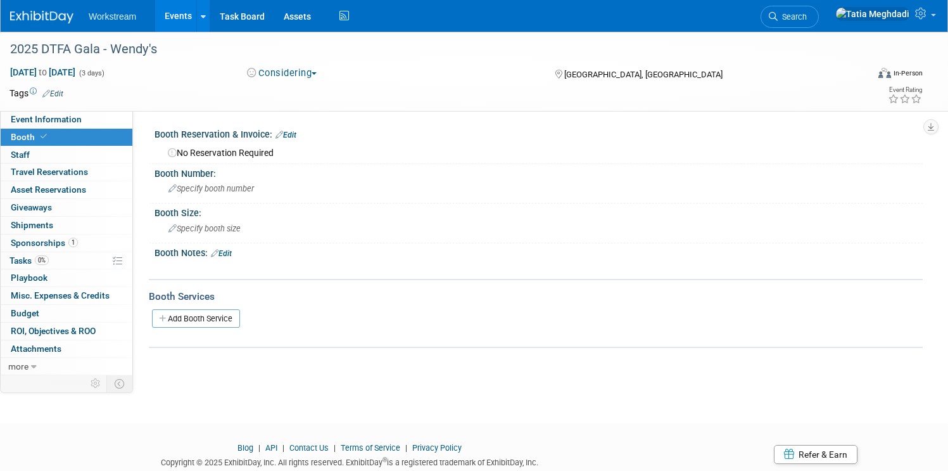
click at [291, 134] on link "Edit" at bounding box center [286, 134] width 21 height 9
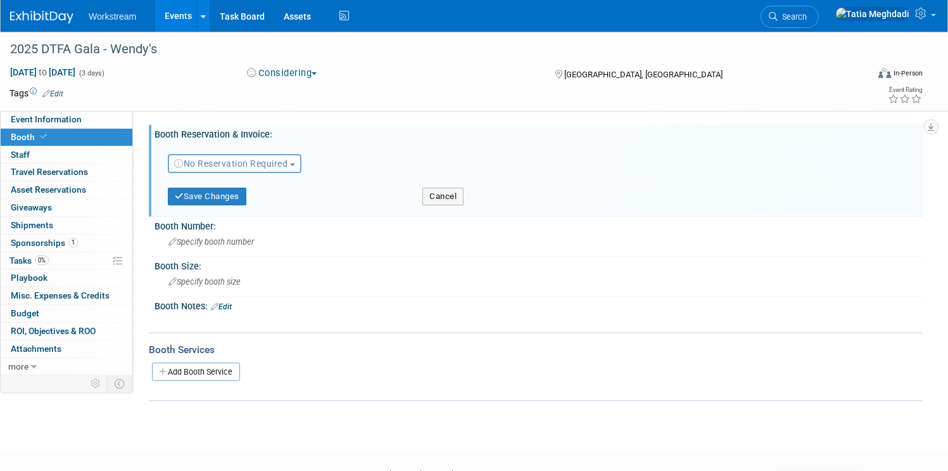
click at [253, 162] on span "No Reservation Required" at bounding box center [230, 163] width 113 height 10
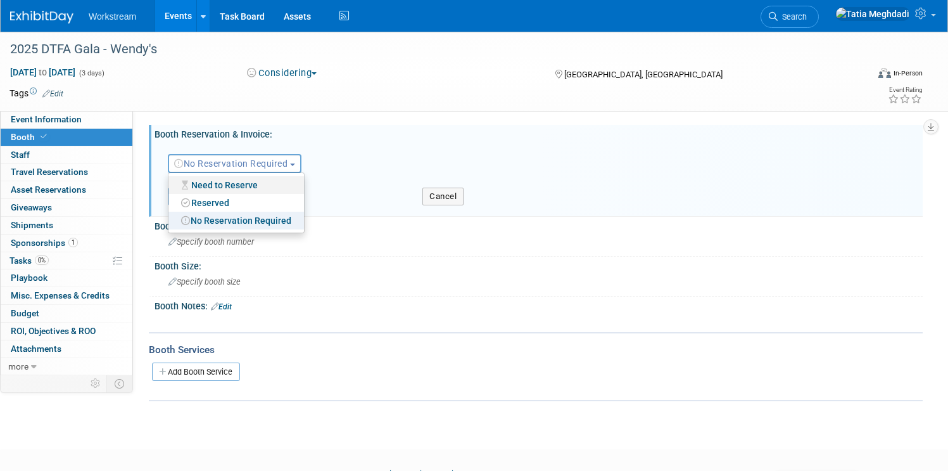
click at [231, 185] on link "Need to Reserve" at bounding box center [236, 185] width 136 height 18
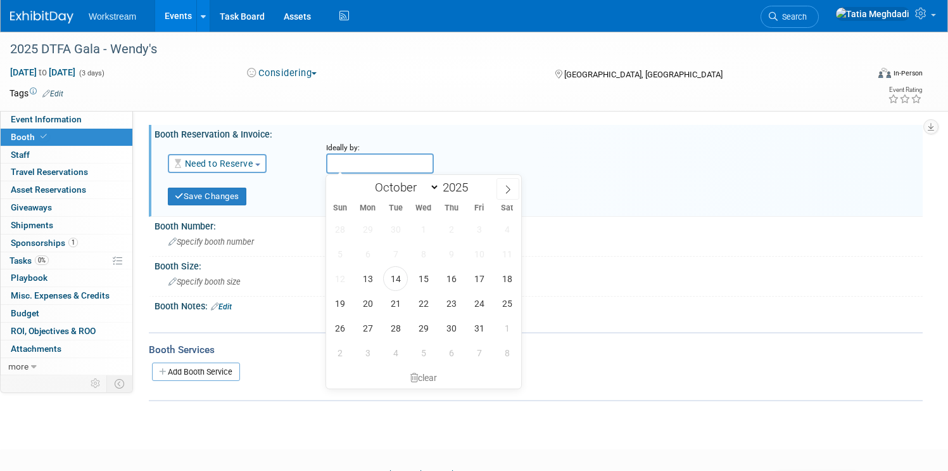
click at [350, 168] on input "text" at bounding box center [380, 163] width 108 height 20
click at [425, 274] on span "15" at bounding box center [423, 278] width 25 height 25
type input "[DATE]"
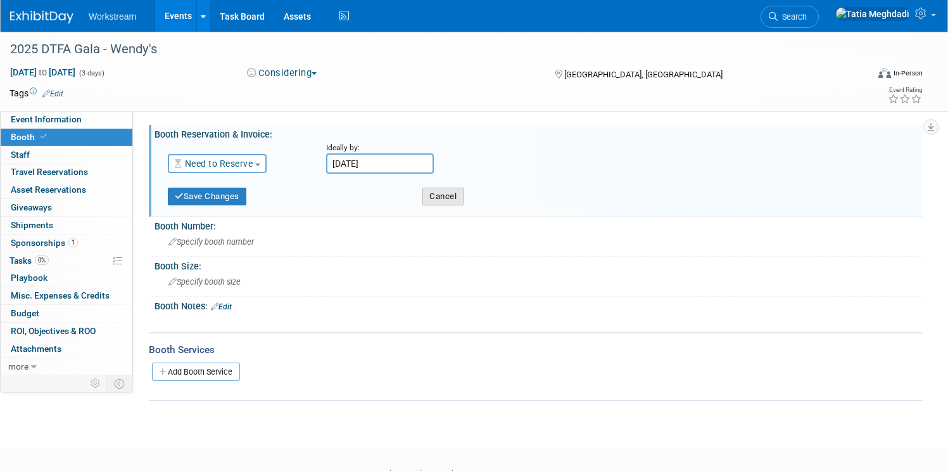
click at [444, 192] on button "Cancel" at bounding box center [442, 196] width 41 height 18
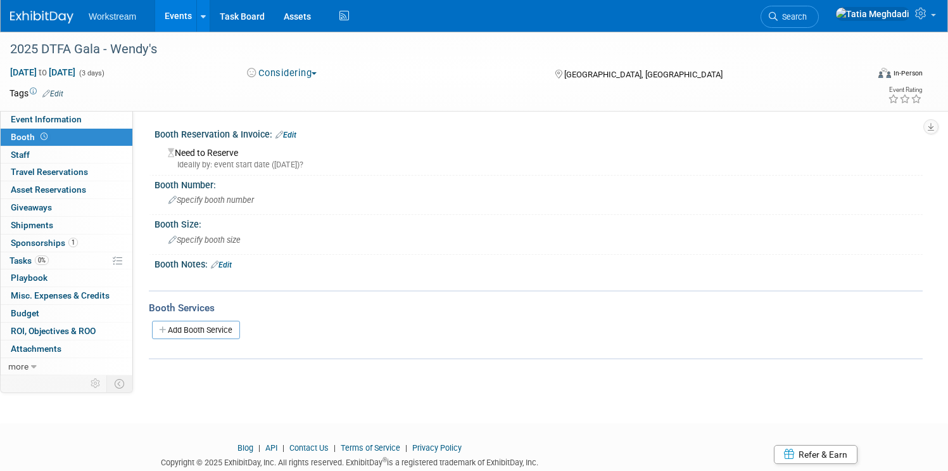
click at [176, 13] on link "Events" at bounding box center [178, 16] width 46 height 32
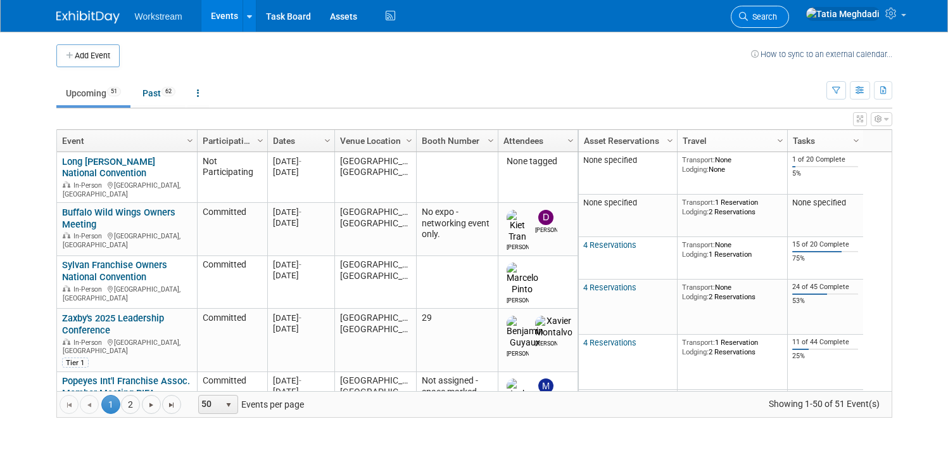
click at [777, 16] on span "Search" at bounding box center [762, 17] width 29 height 10
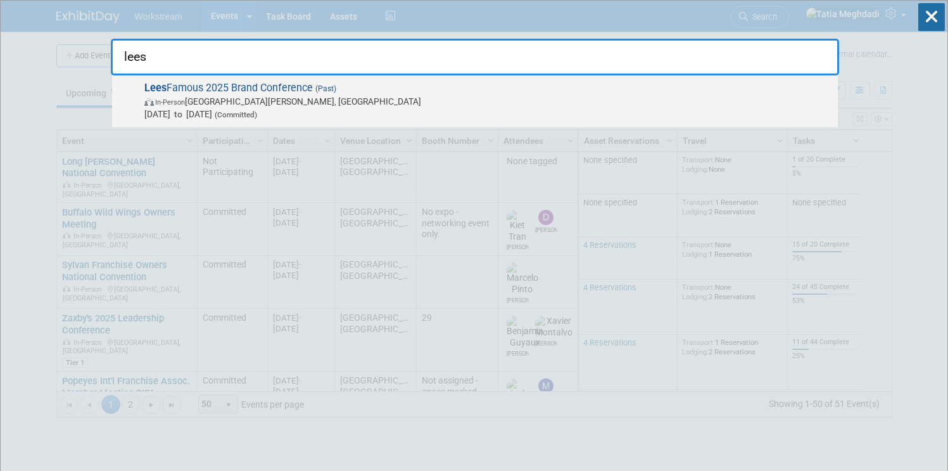
type input "lees"
click at [213, 90] on span "Lees Famous 2025 Brand Conference (Past) In-Person Saint Charles, MO Sep 21, 20…" at bounding box center [486, 101] width 691 height 39
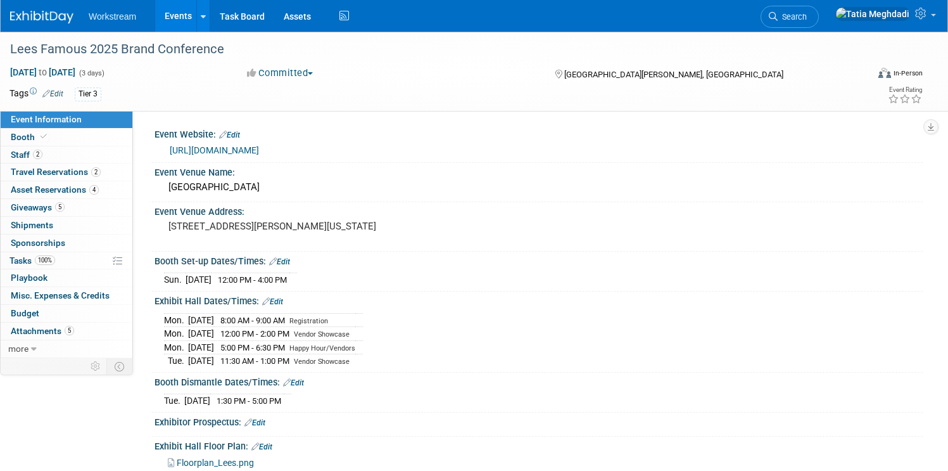
select select "Franchise"
select select "Restaurant"
select select "No"
select select "[PERSON_NAME]"
click at [18, 262] on span "Tasks 100%" at bounding box center [33, 260] width 46 height 10
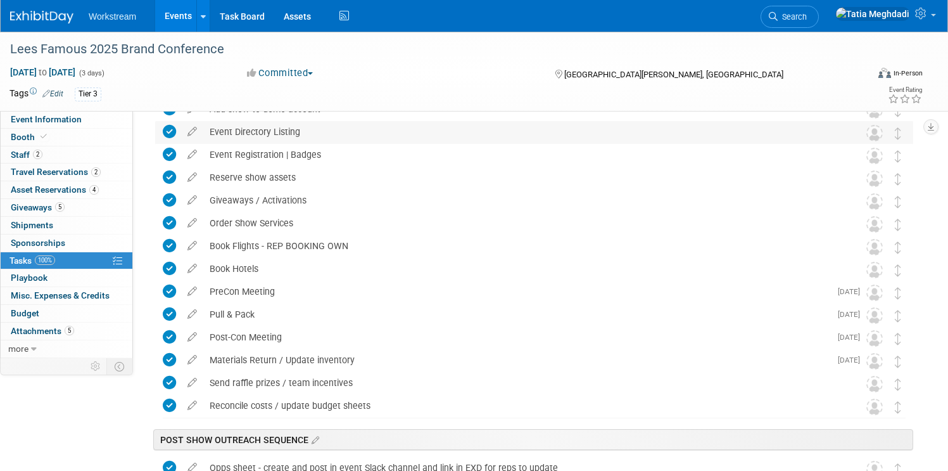
scroll to position [324, 0]
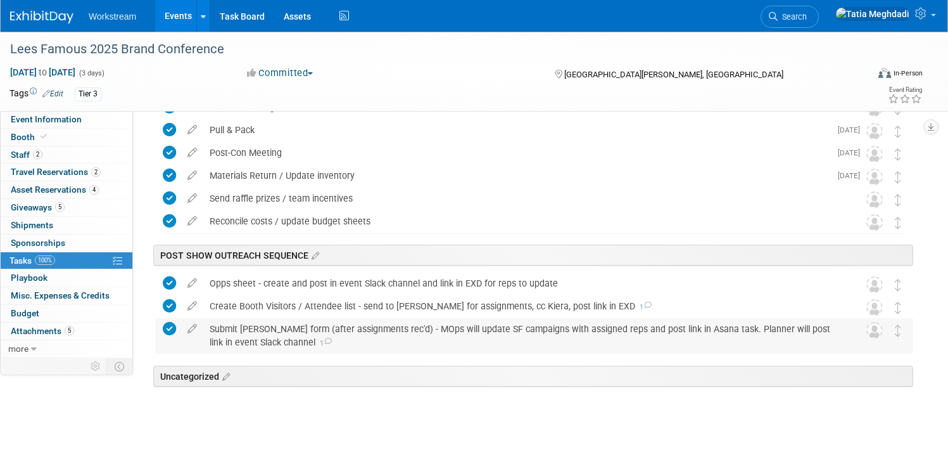
click at [165, 327] on icon at bounding box center [169, 328] width 13 height 13
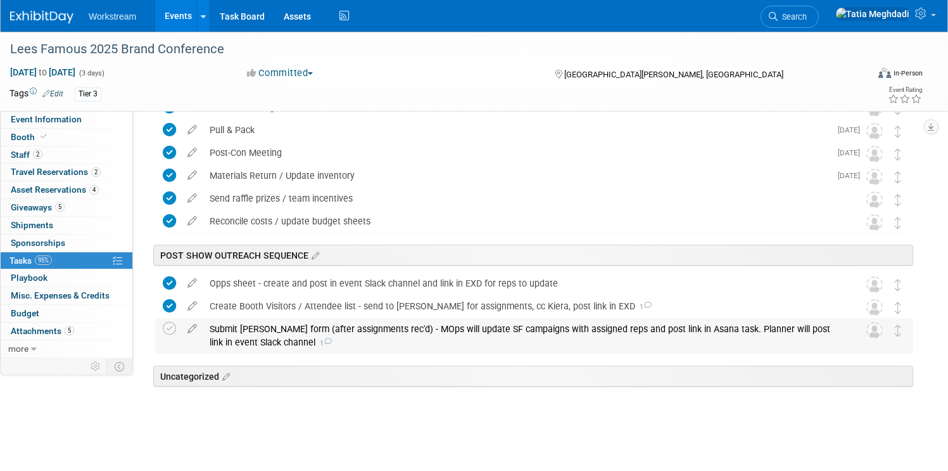
click at [289, 339] on div "Submit [PERSON_NAME] form (after assignments rec'd) - MOps will update SF campa…" at bounding box center [522, 335] width 638 height 35
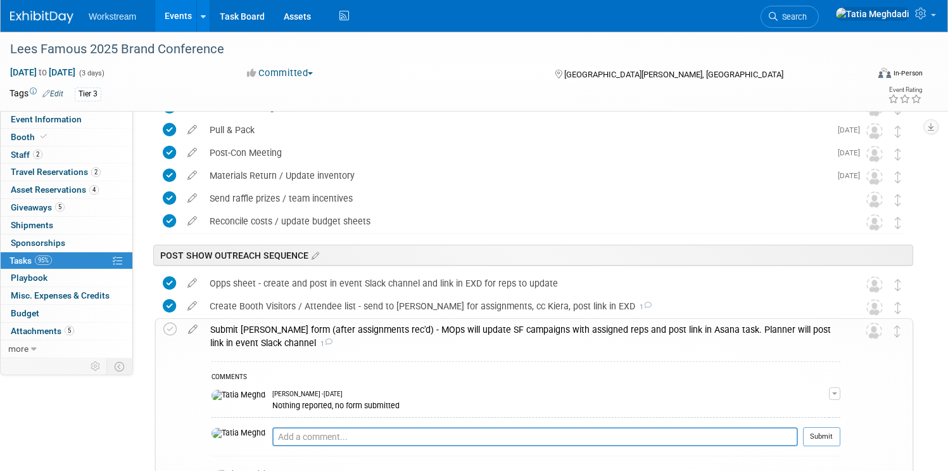
click at [395, 326] on div "Submit [PERSON_NAME] form (after assignments rec'd) - MOps will update SF campa…" at bounding box center [522, 336] width 637 height 35
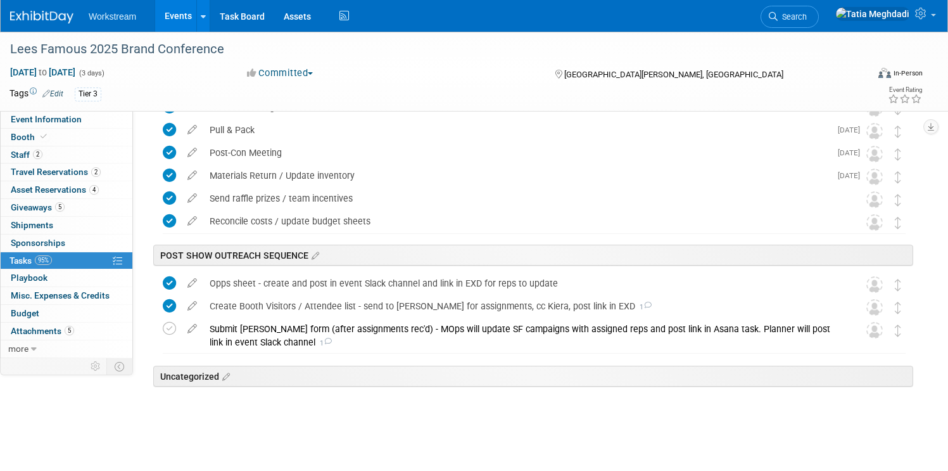
click at [28, 109] on div "Lees Famous 2025 Brand Conference [DATE] to [DATE] (3 days) [DATE] to [DATE] Co…" at bounding box center [474, 71] width 948 height 79
click at [28, 114] on span "Event Information" at bounding box center [46, 119] width 71 height 10
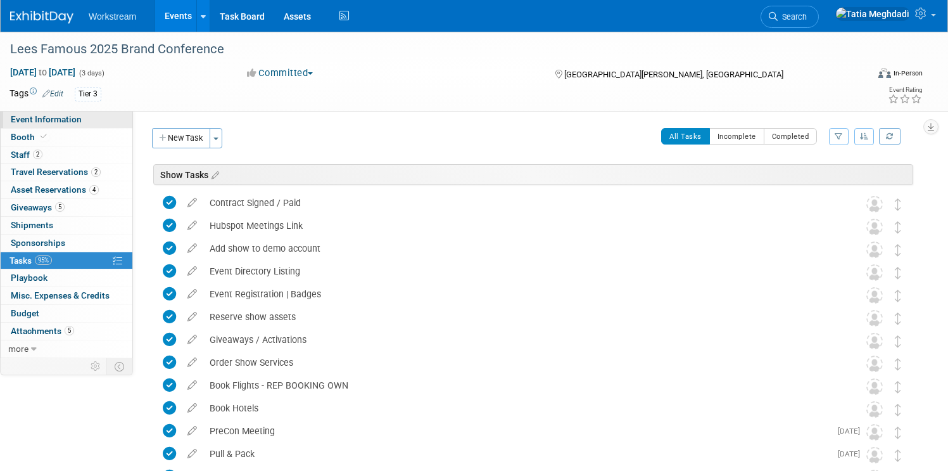
select select "Franchise"
select select "Restaurant"
select select "No"
select select "[PERSON_NAME]"
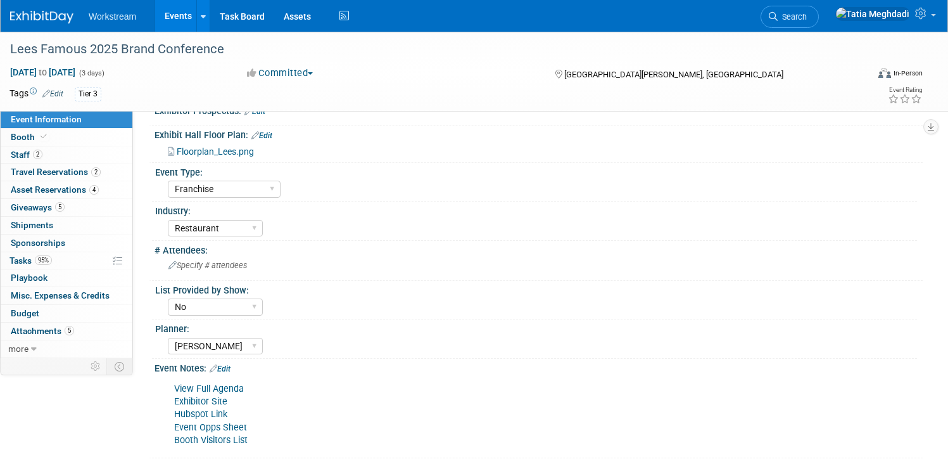
scroll to position [321, 0]
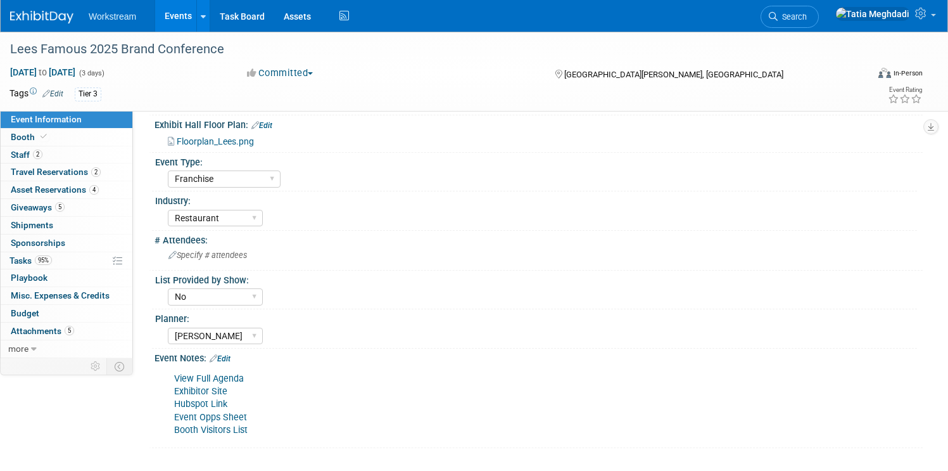
click at [215, 414] on link "Event Opps Sheet" at bounding box center [210, 417] width 73 height 11
